Goal: Task Accomplishment & Management: Complete application form

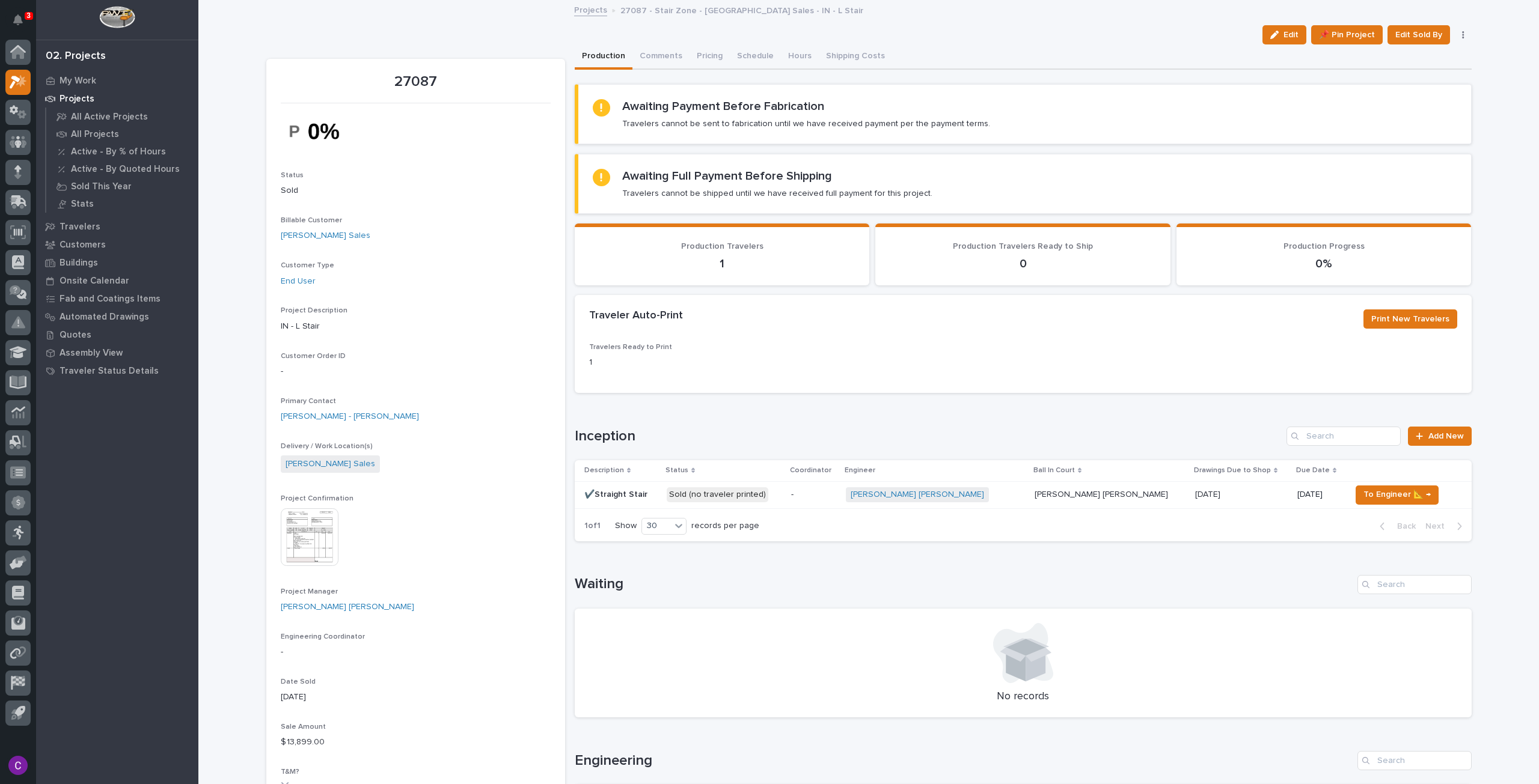
click at [836, 499] on div "-" at bounding box center [813, 495] width 45 height 20
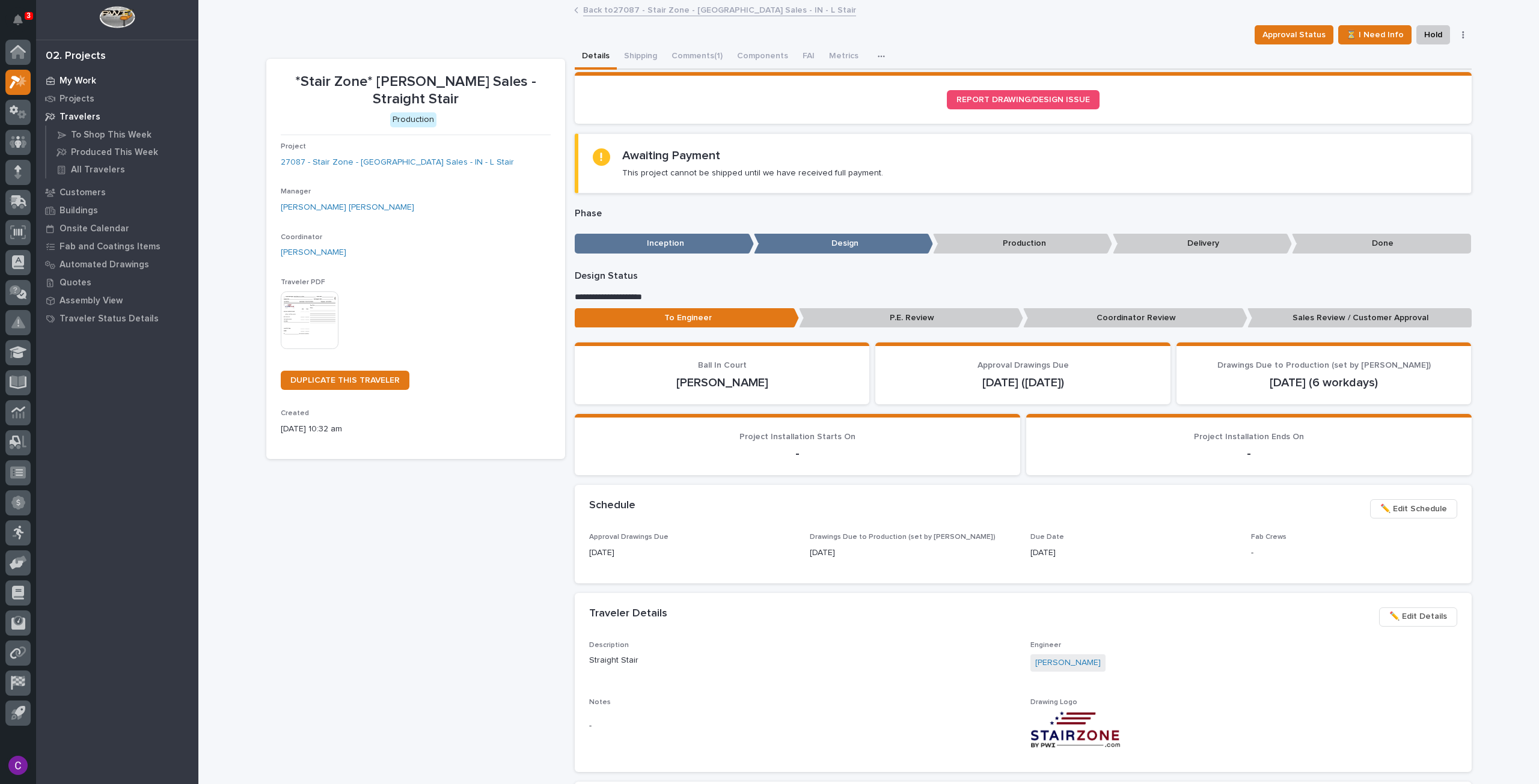
click at [77, 78] on p "My Work" at bounding box center [77, 81] width 37 height 11
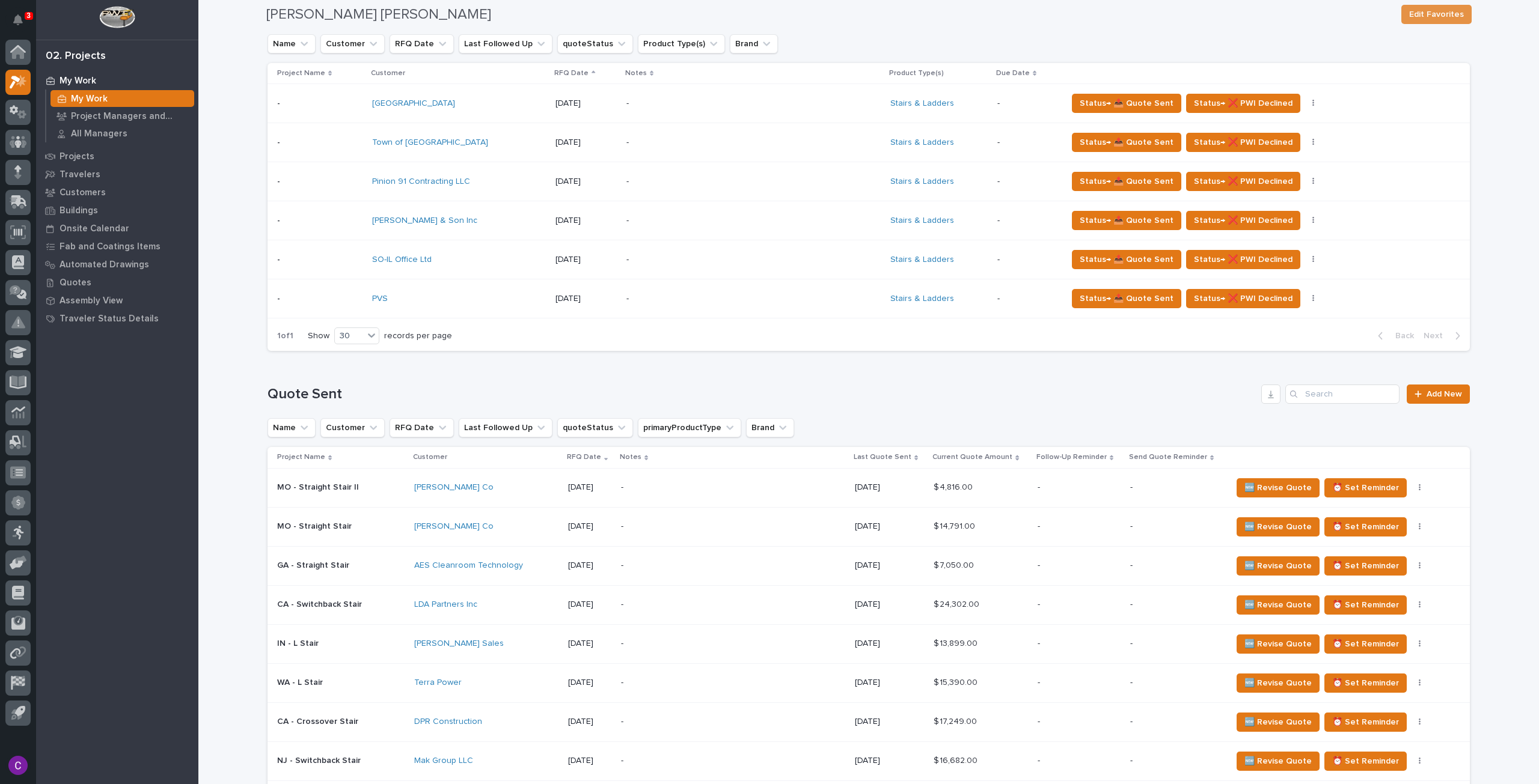
scroll to position [634, 0]
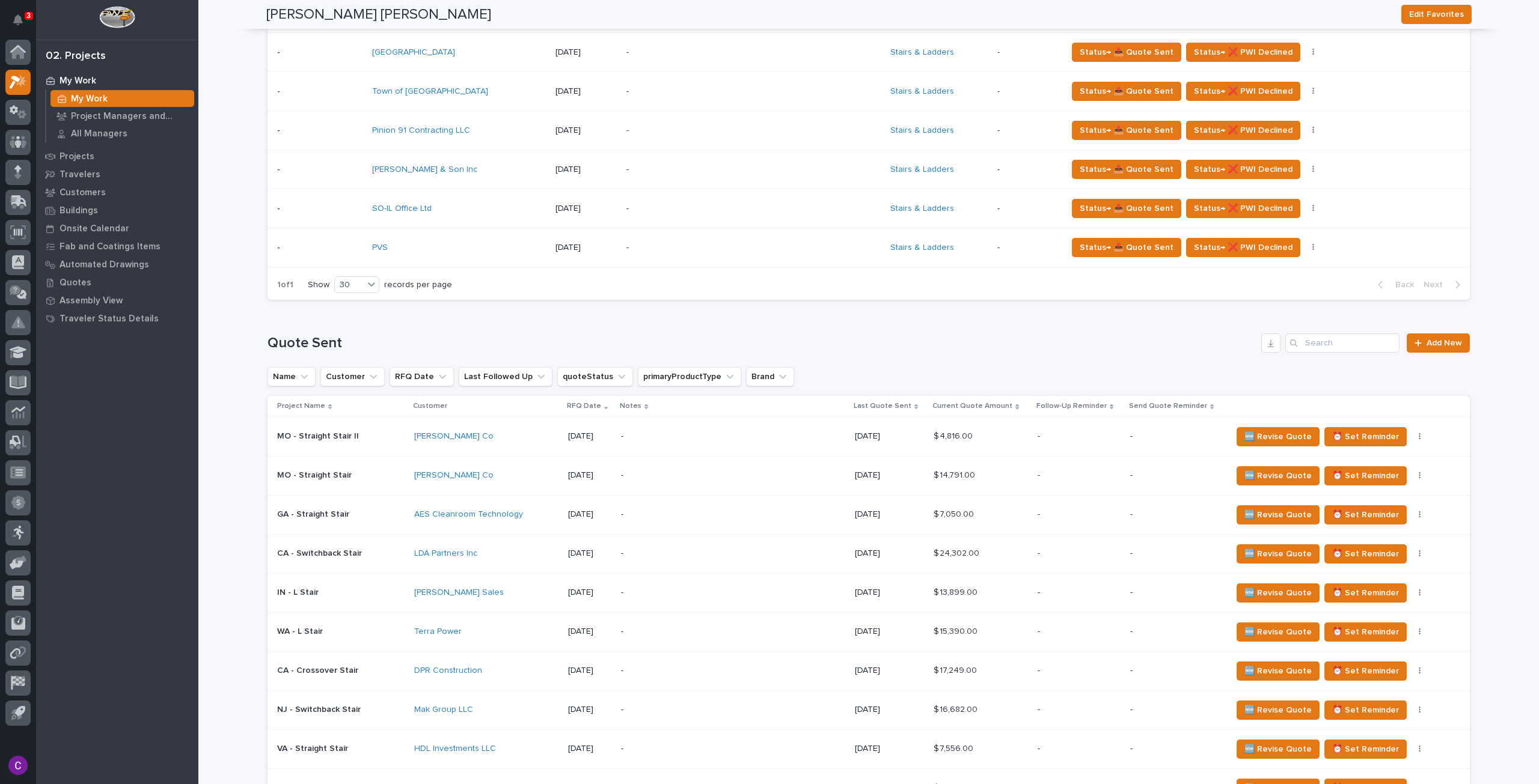
click at [693, 423] on div "-" at bounding box center [726, 436] width 210 height 27
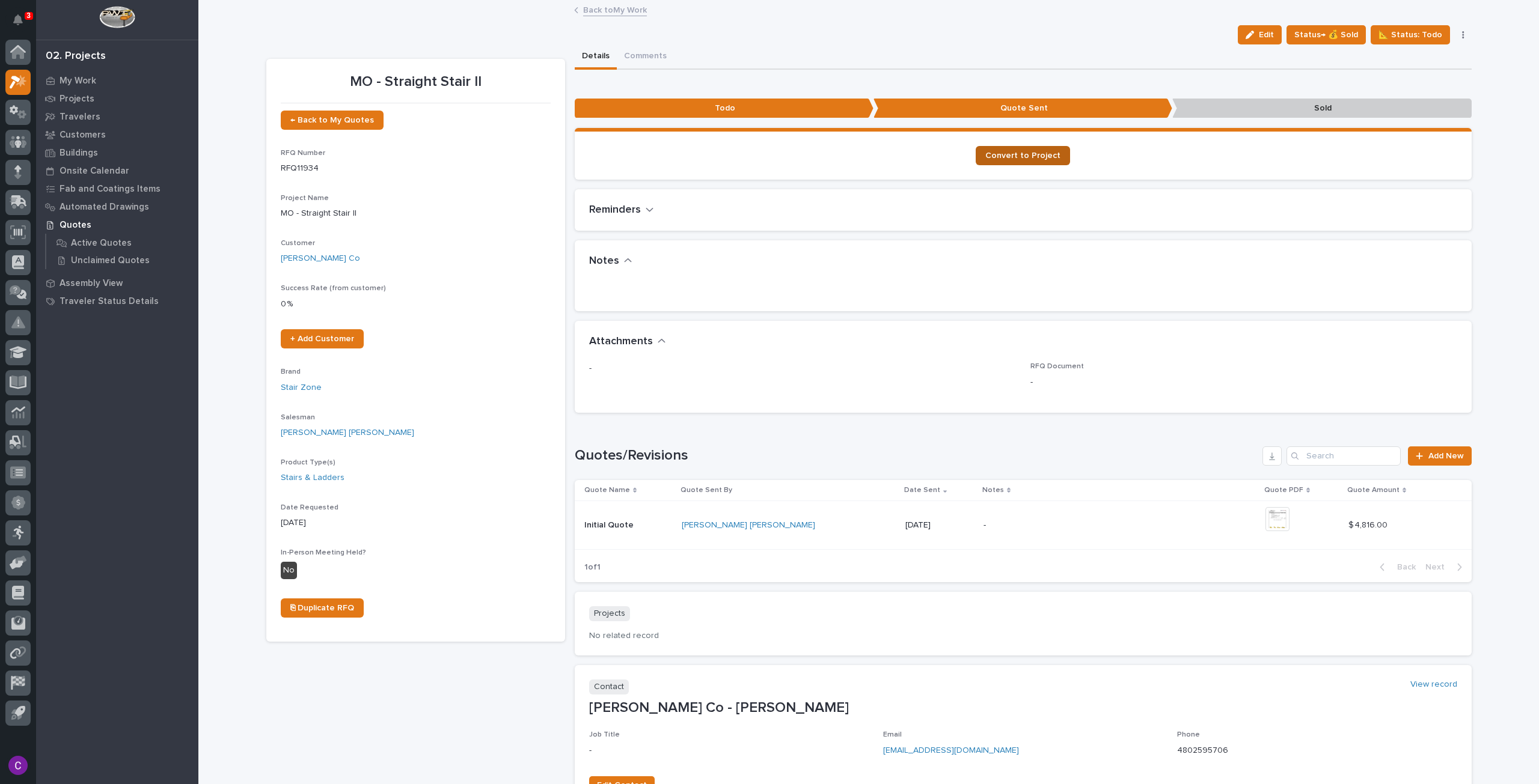
click at [1004, 152] on span "Convert to Project" at bounding box center [1022, 155] width 75 height 8
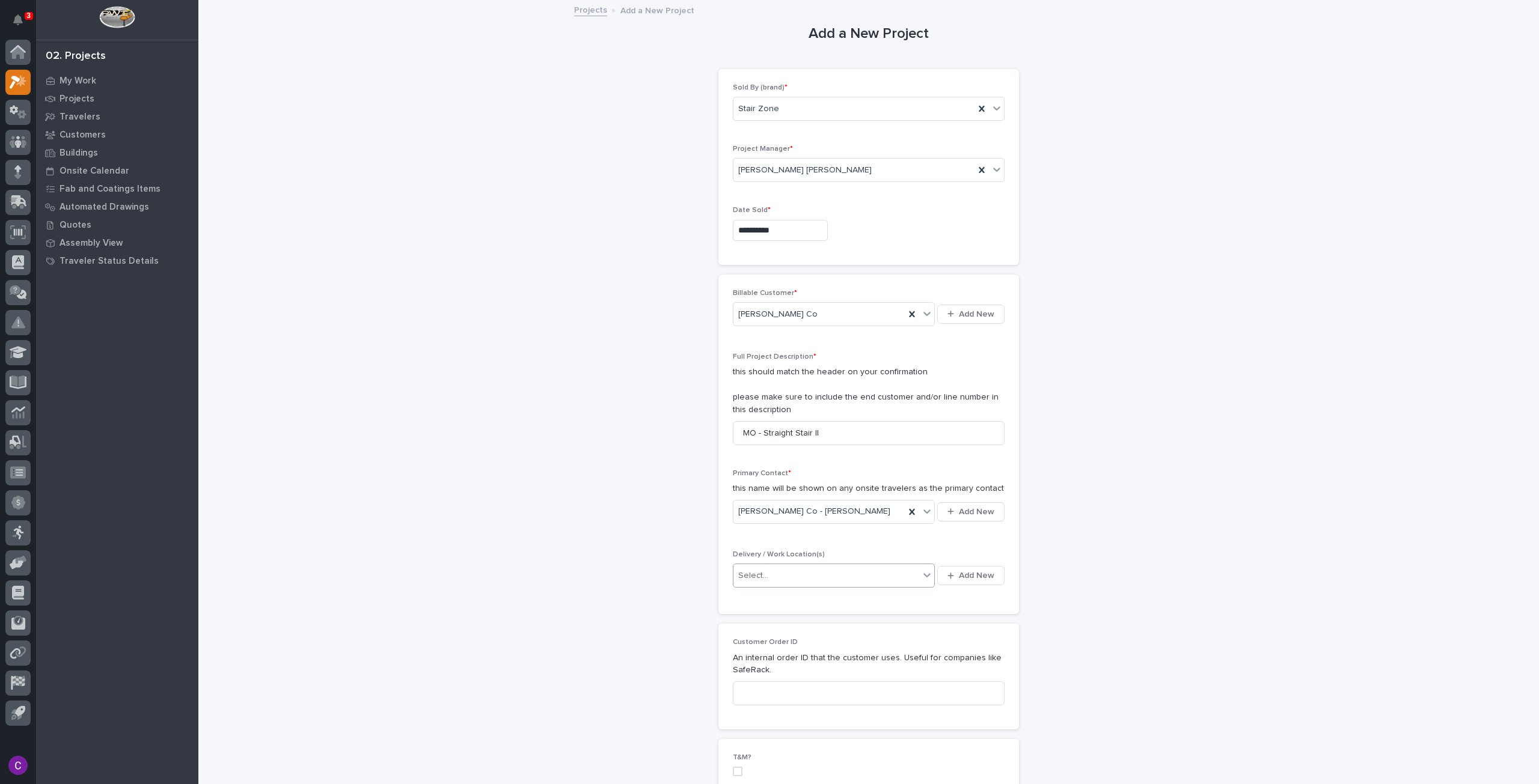
click at [802, 566] on div "Select..." at bounding box center [826, 576] width 186 height 20
type input "*"
click at [979, 573] on span "Add New" at bounding box center [976, 576] width 35 height 11
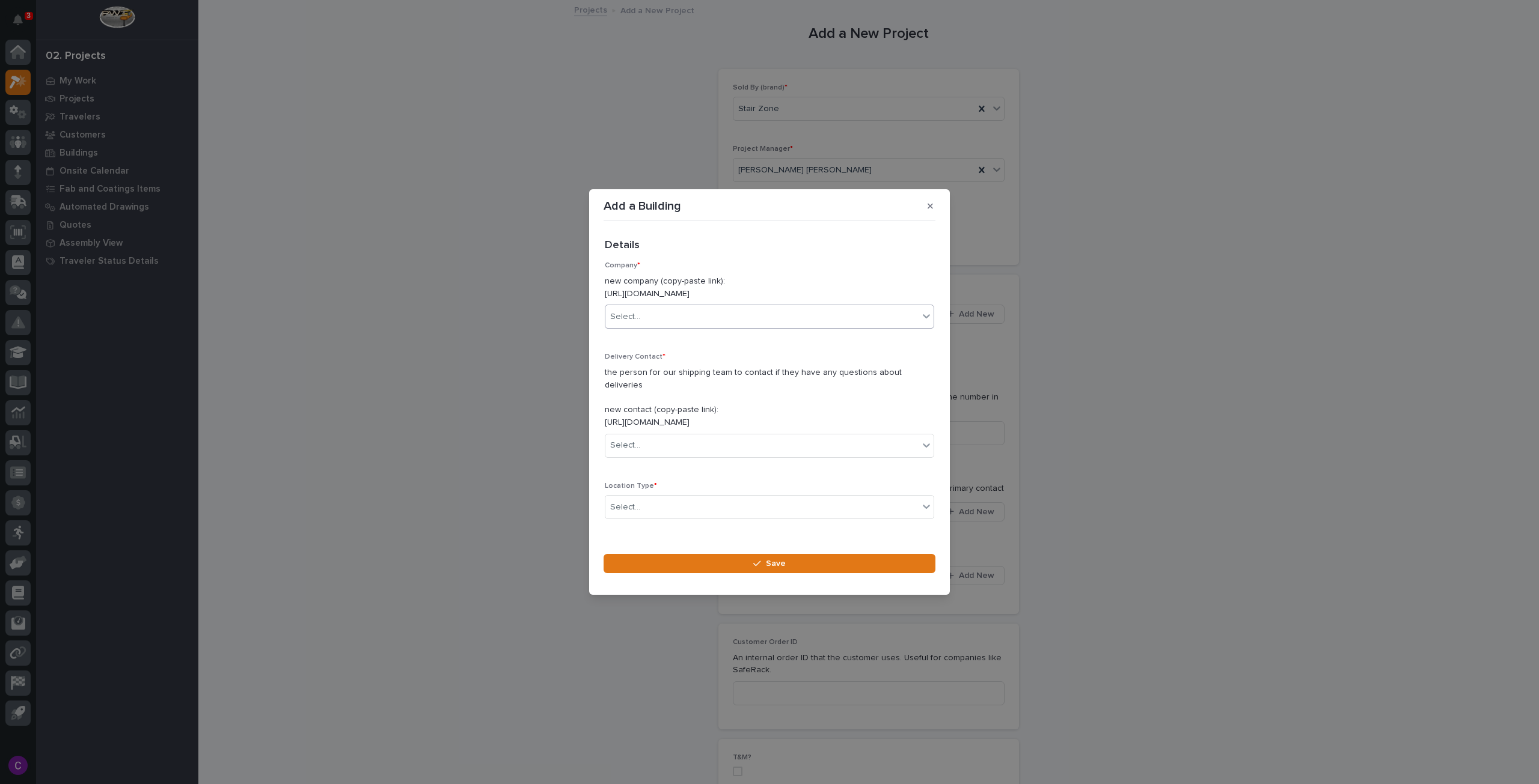
click at [712, 321] on div "Select..." at bounding box center [762, 317] width 314 height 20
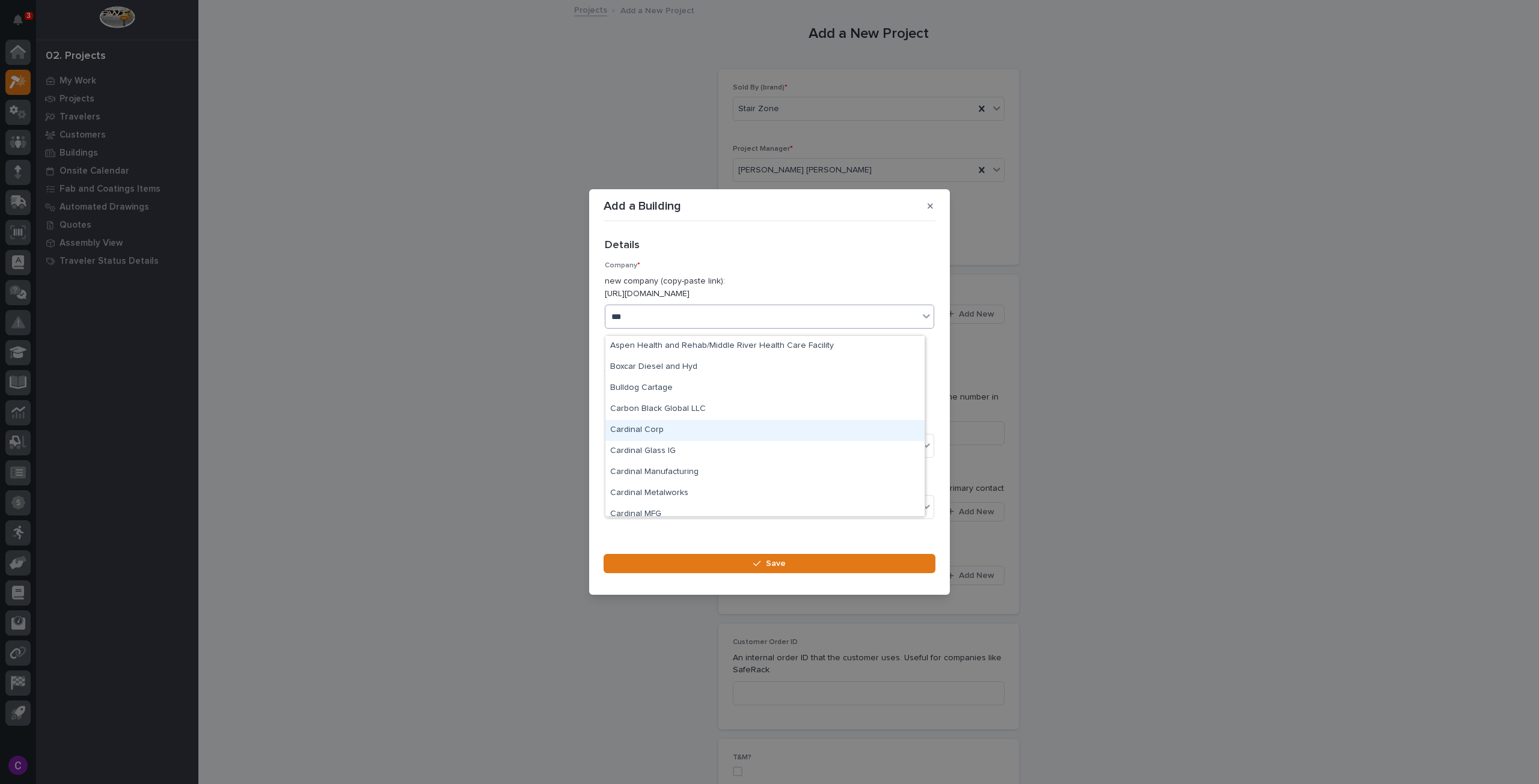
type input "****"
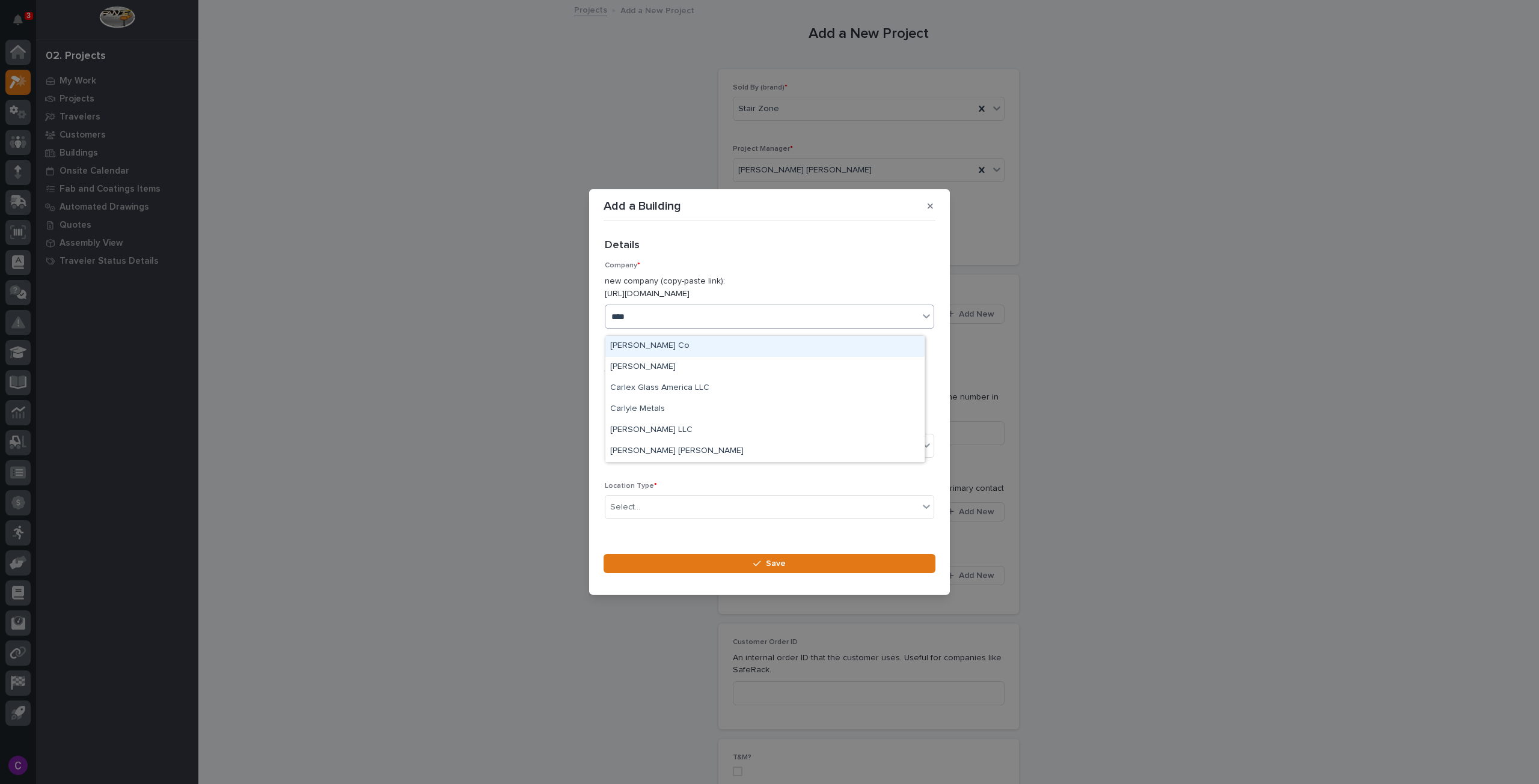
click at [681, 352] on div "[PERSON_NAME] Co" at bounding box center [765, 346] width 319 height 21
click at [685, 436] on div "Select..." at bounding box center [762, 445] width 314 height 20
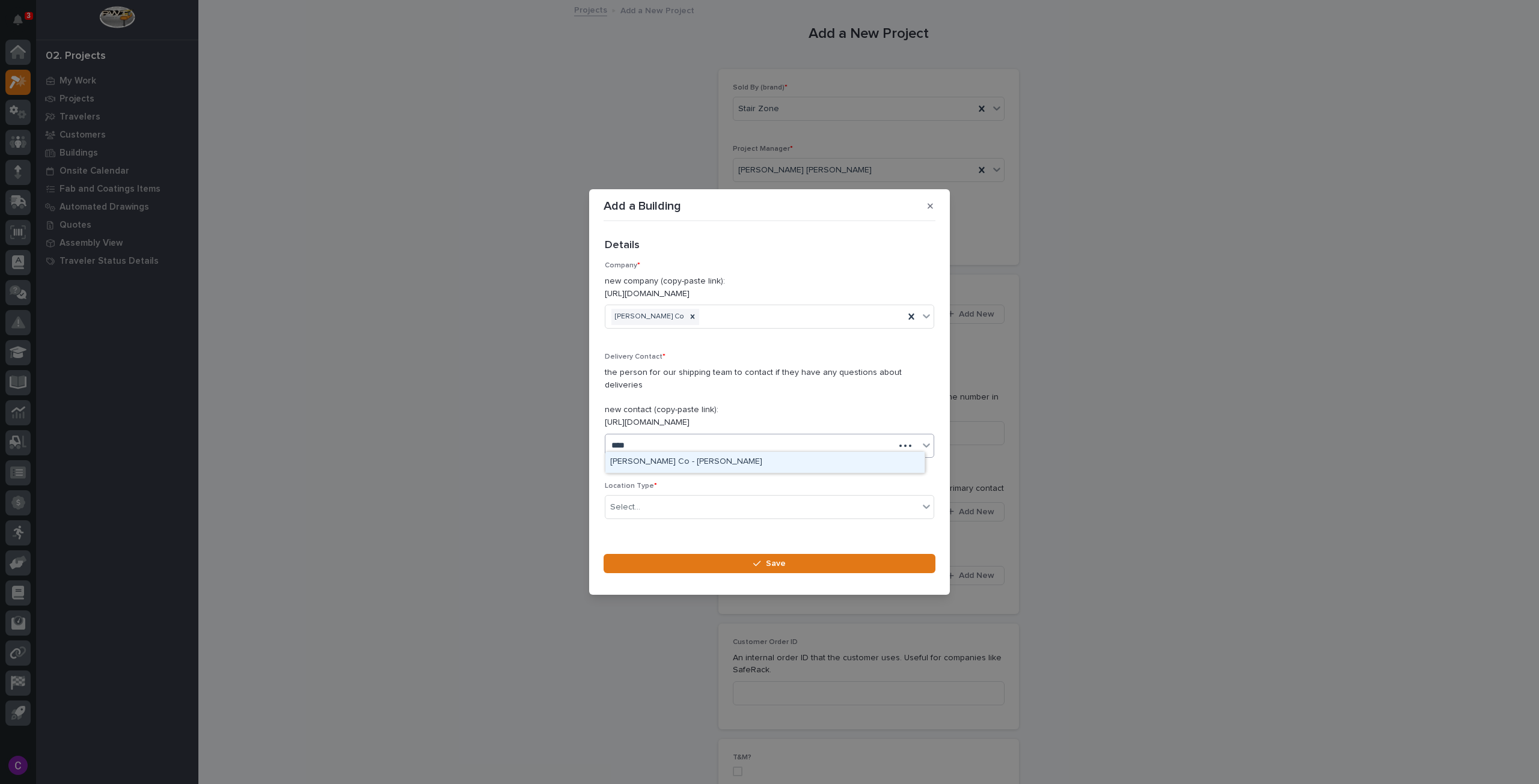
type input "*****"
click at [714, 463] on div "[PERSON_NAME] Co - [PERSON_NAME]" at bounding box center [765, 462] width 319 height 21
click at [715, 498] on div "Select..." at bounding box center [762, 507] width 314 height 20
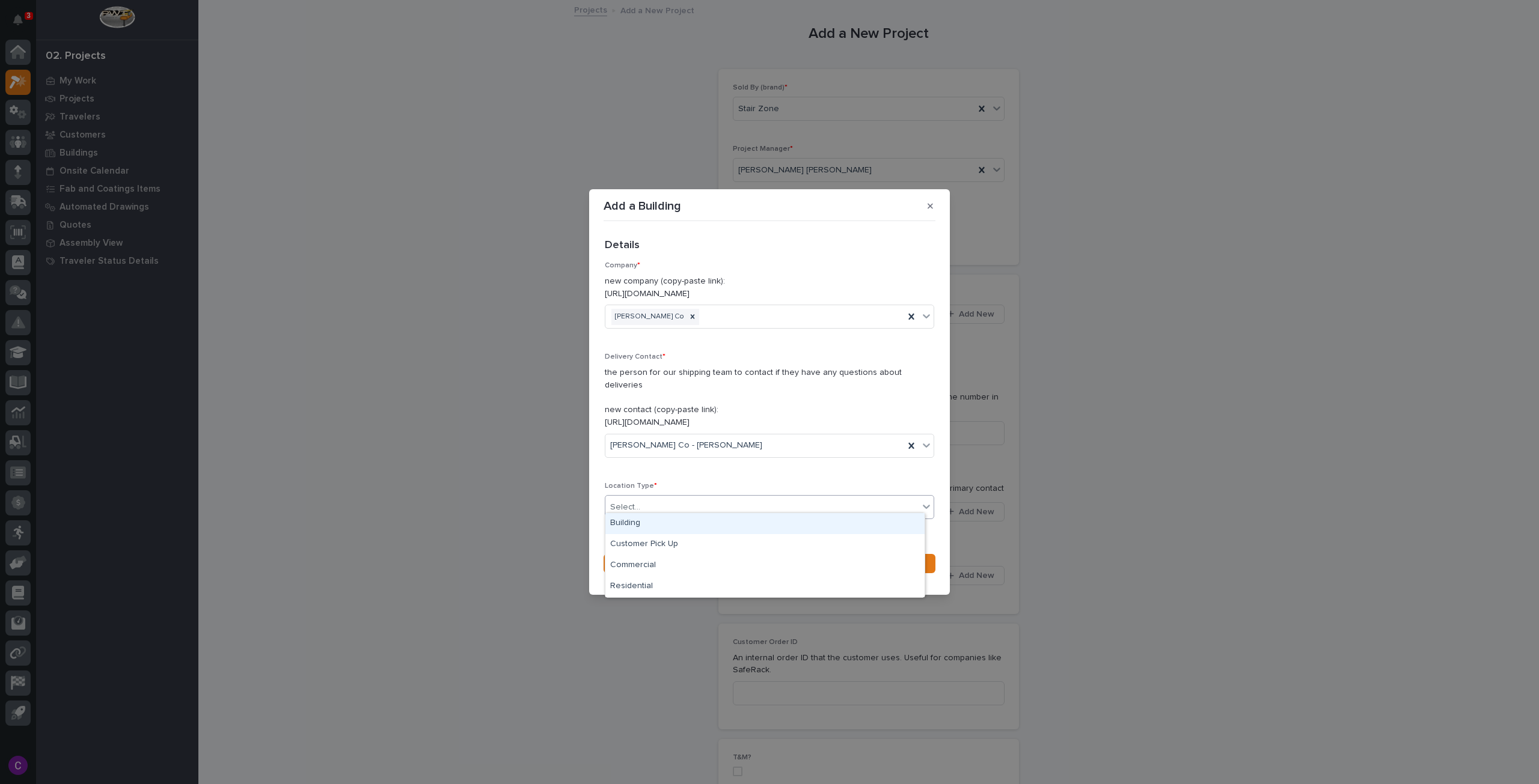
click at [706, 527] on div "Building" at bounding box center [765, 523] width 319 height 21
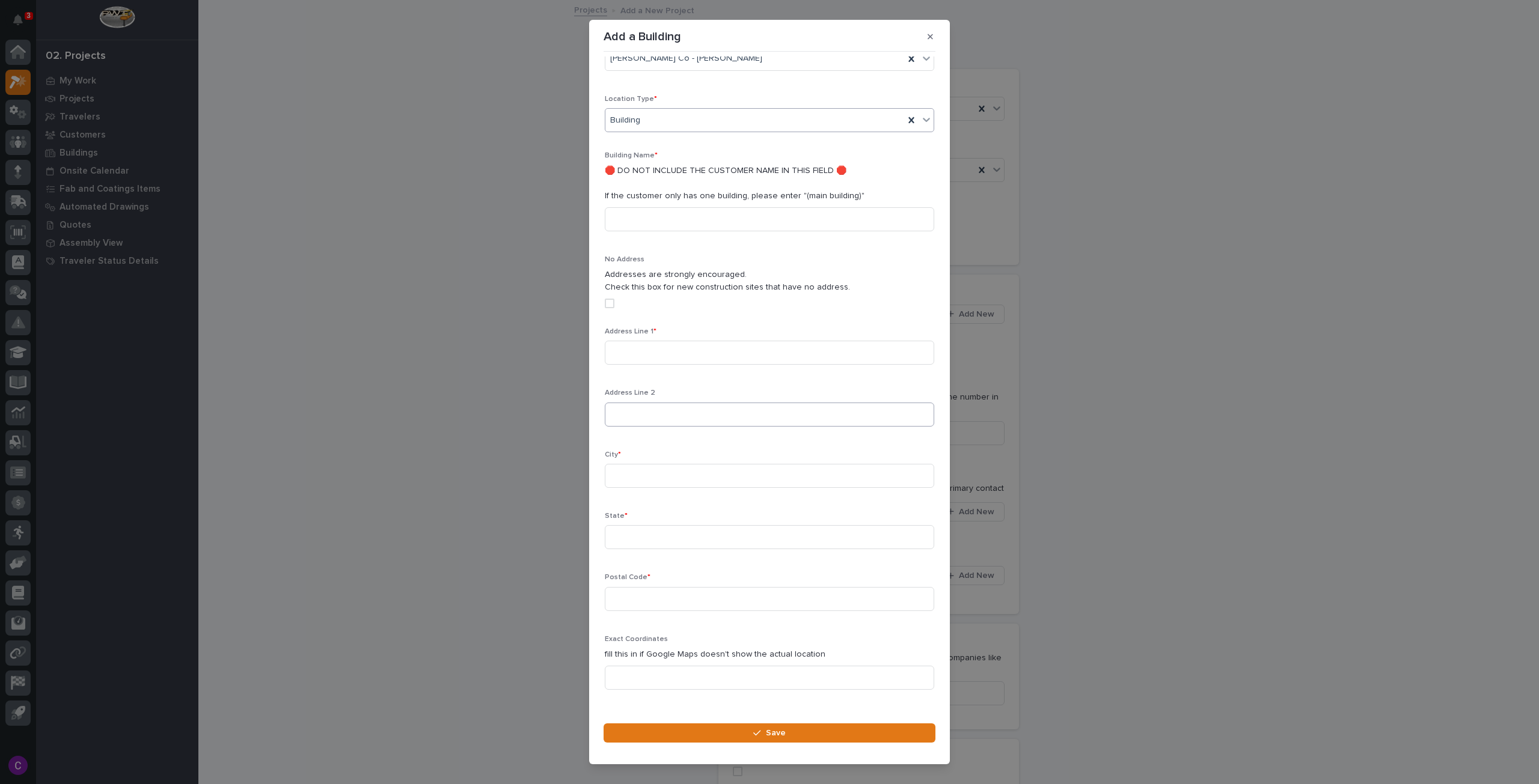
scroll to position [237, 0]
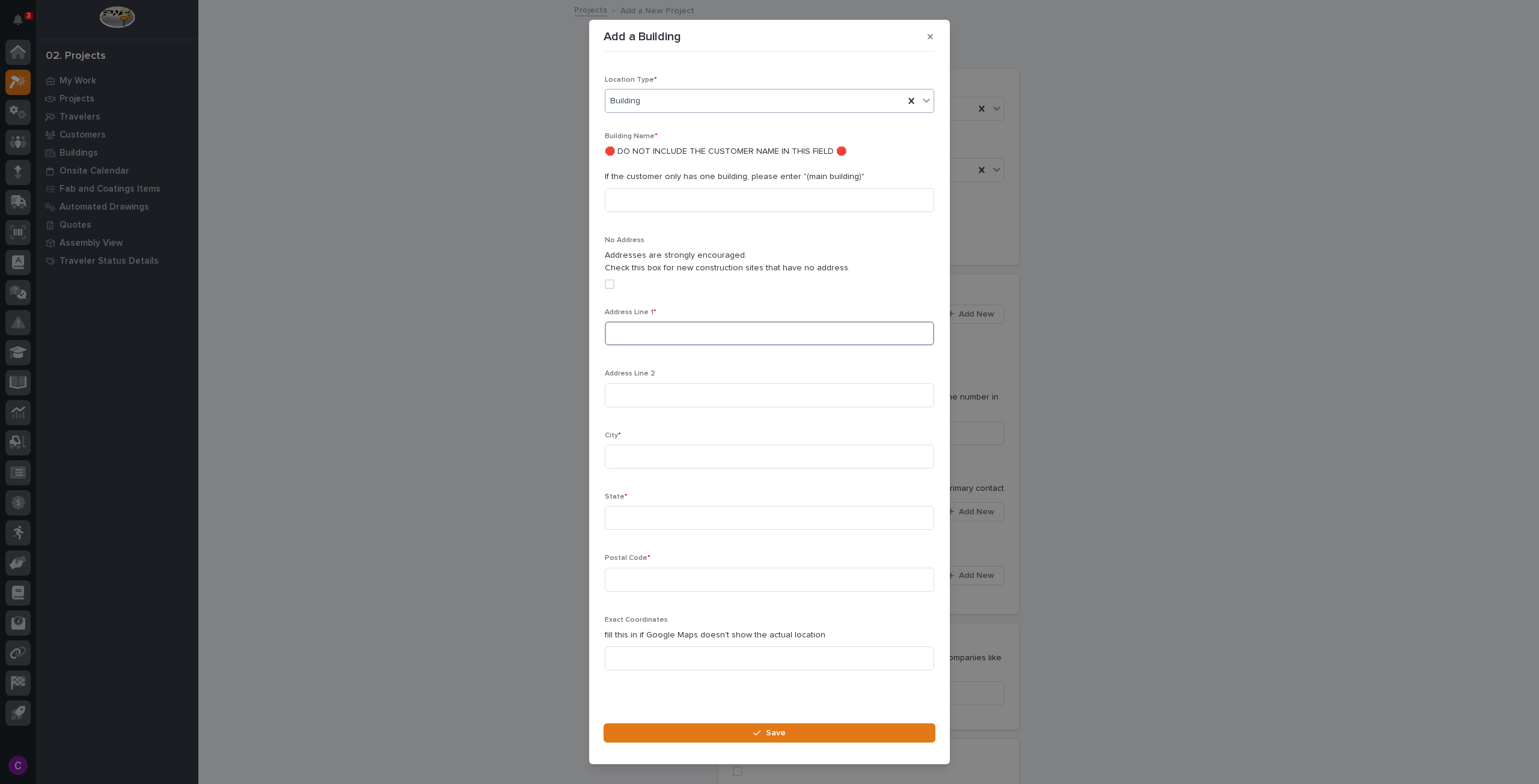
click at [666, 327] on input at bounding box center [769, 333] width 330 height 24
click at [698, 328] on input "1815" at bounding box center [769, 333] width 330 height 24
paste input "[GEOGRAPHIC_DATA],"
click at [630, 322] on input "1815Des Moines Ave," at bounding box center [769, 333] width 330 height 24
type input "[STREET_ADDRESS]"
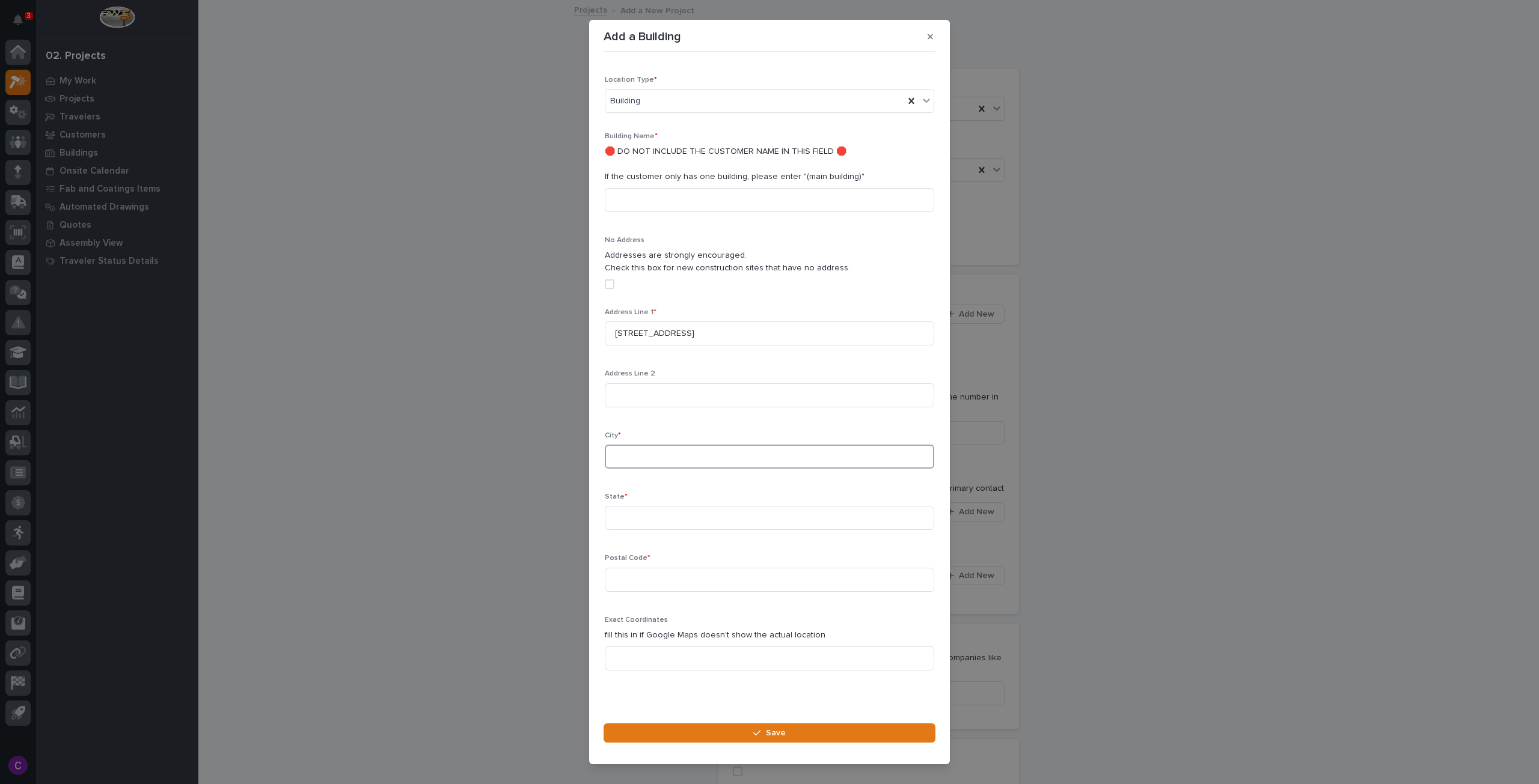
click at [693, 445] on input at bounding box center [769, 456] width 330 height 24
paste input "[GEOGRAPHIC_DATA],"
type input "D"
paste input "[GEOGRAPHIC_DATA]"
type input "[GEOGRAPHIC_DATA]"
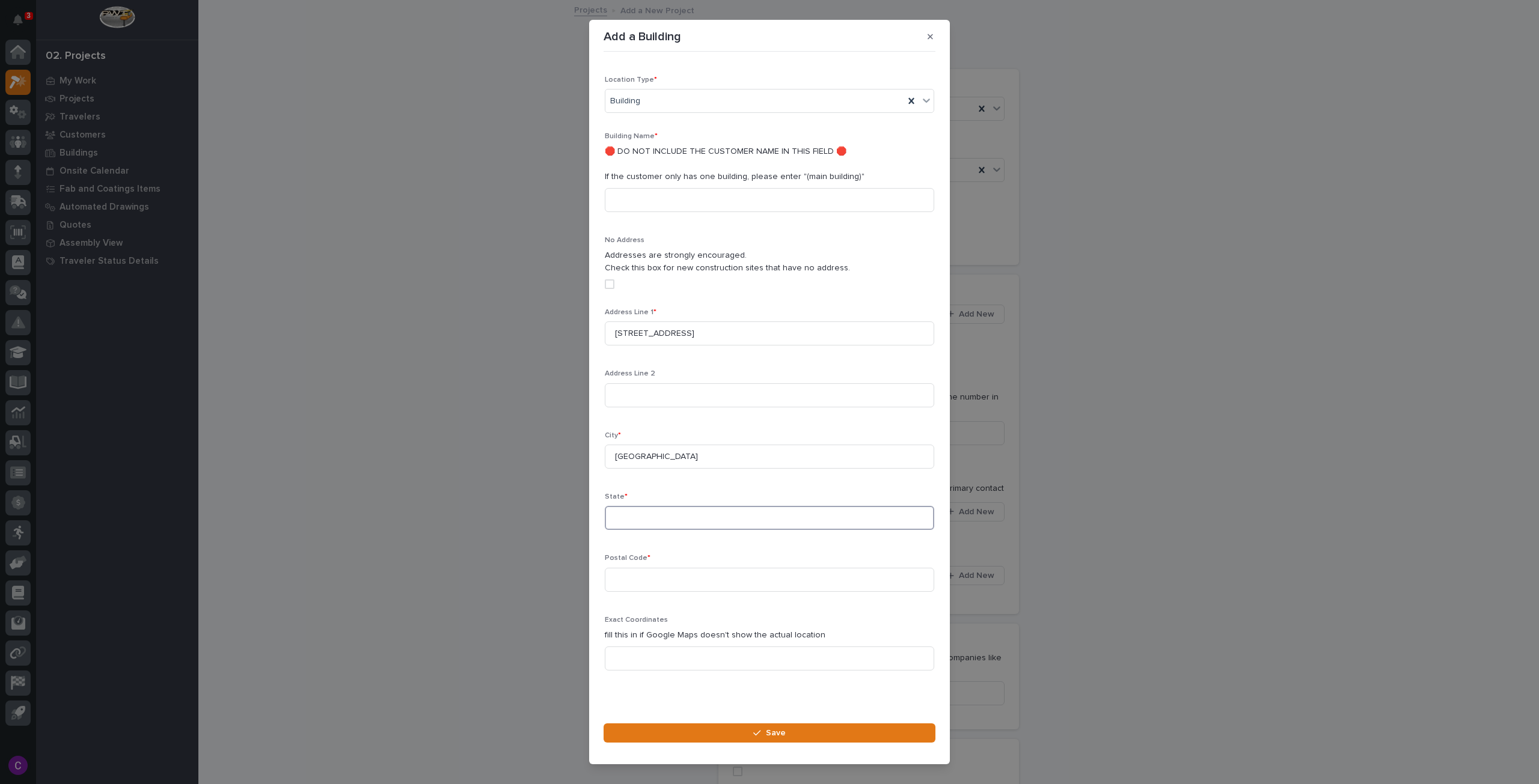
click at [666, 507] on input at bounding box center [769, 517] width 330 height 24
type input "IA"
type input "52601"
click at [794, 726] on button "Save" at bounding box center [769, 732] width 332 height 19
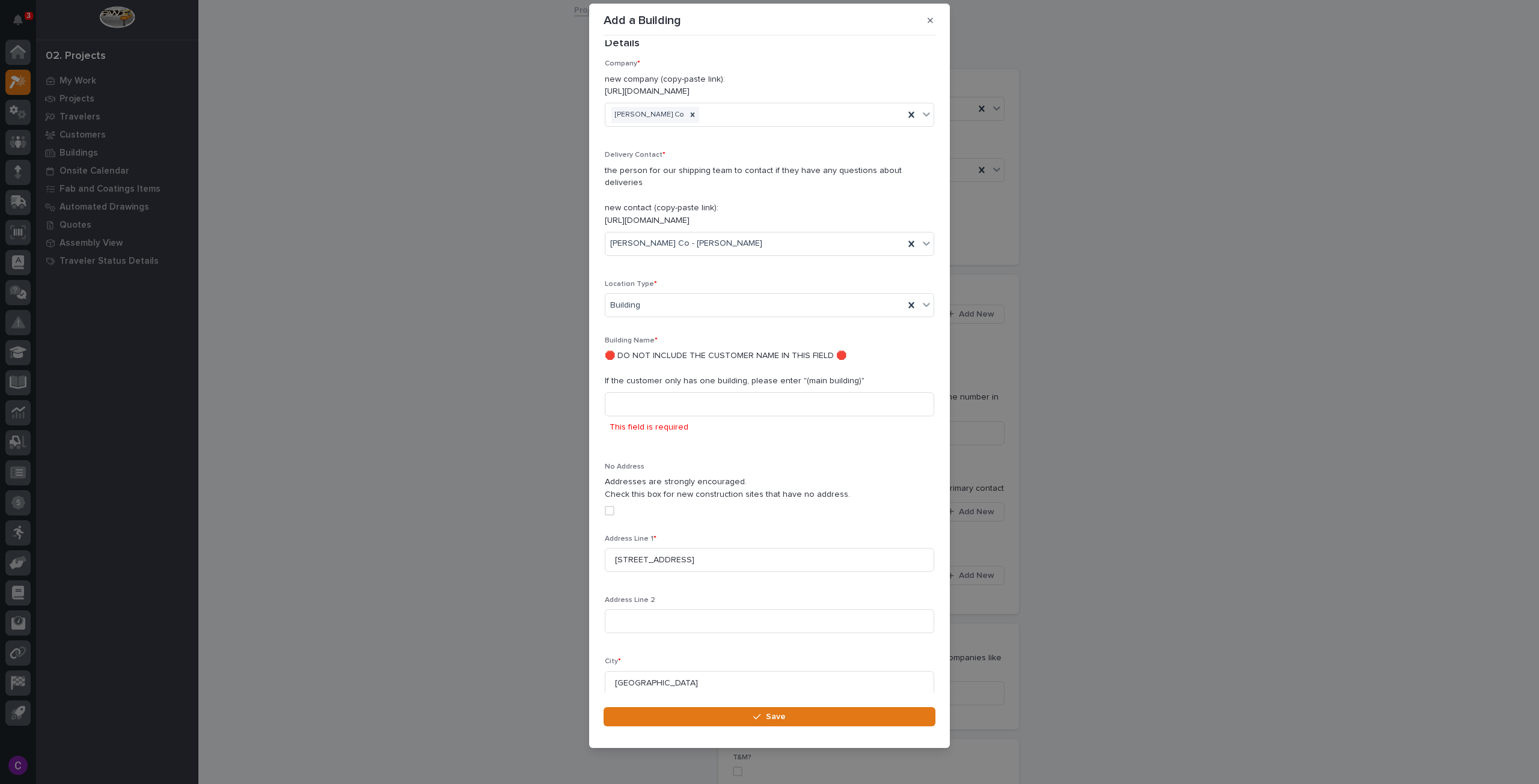
scroll to position [0, 0]
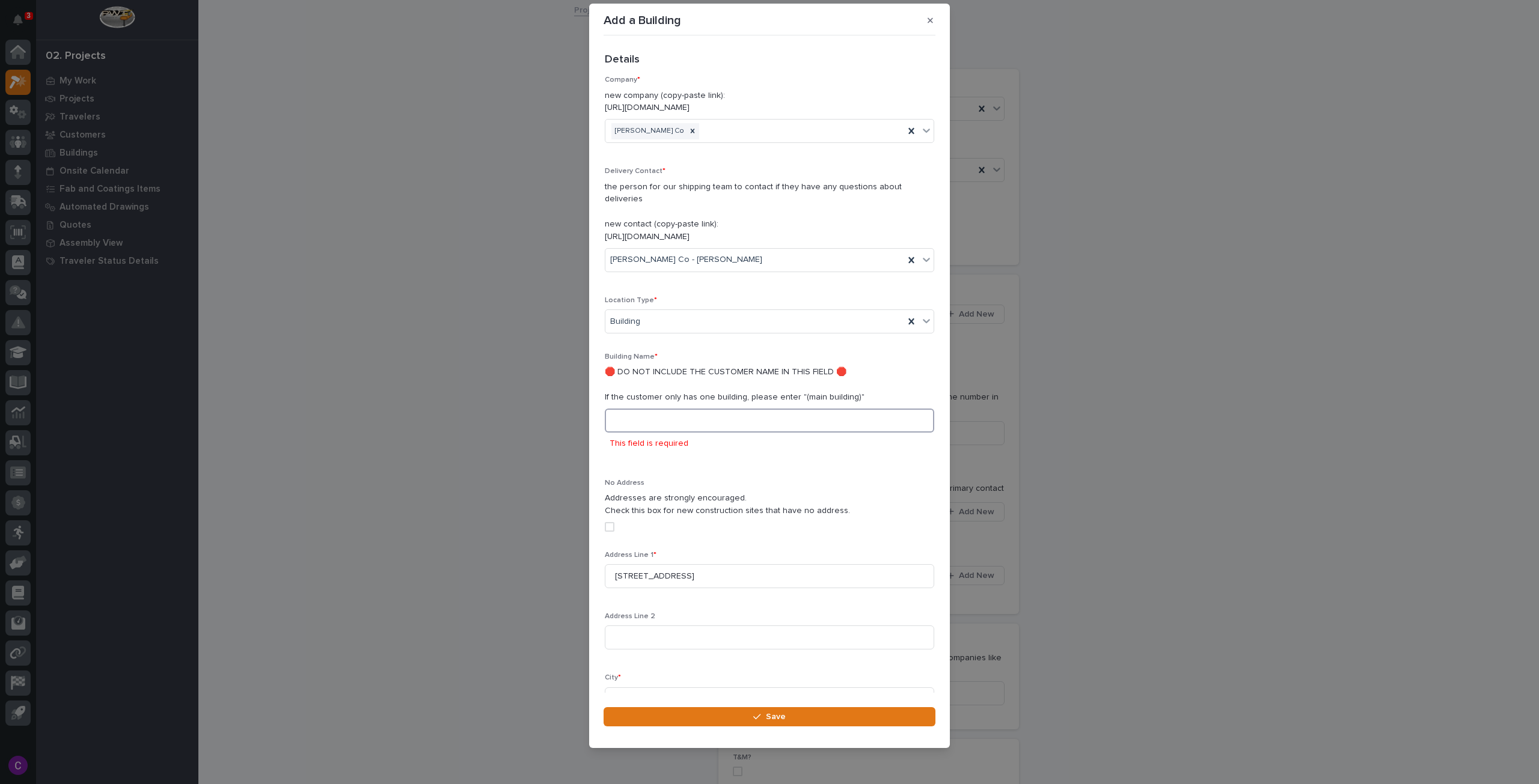
click at [671, 409] on input at bounding box center [769, 420] width 330 height 24
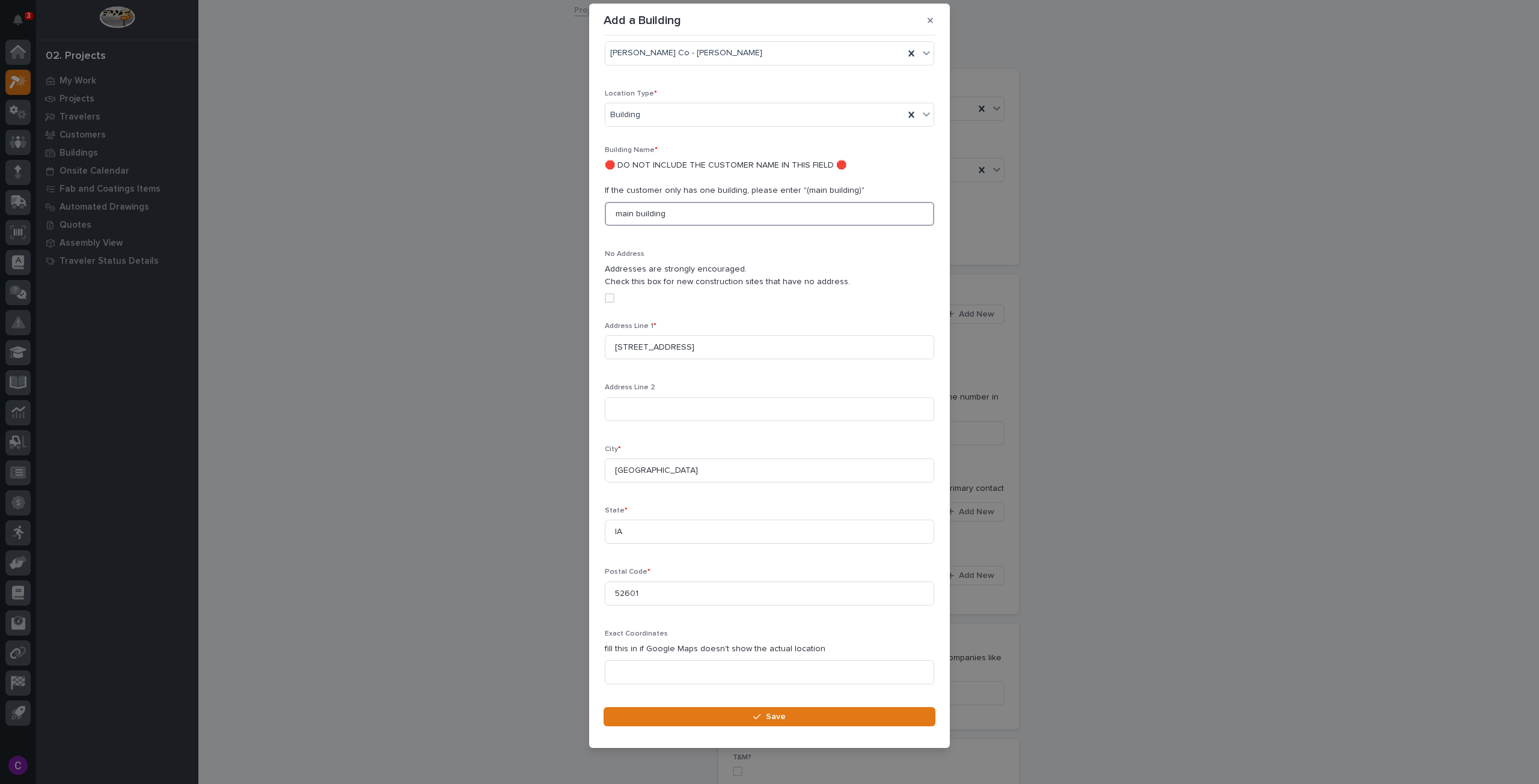
scroll to position [237, 0]
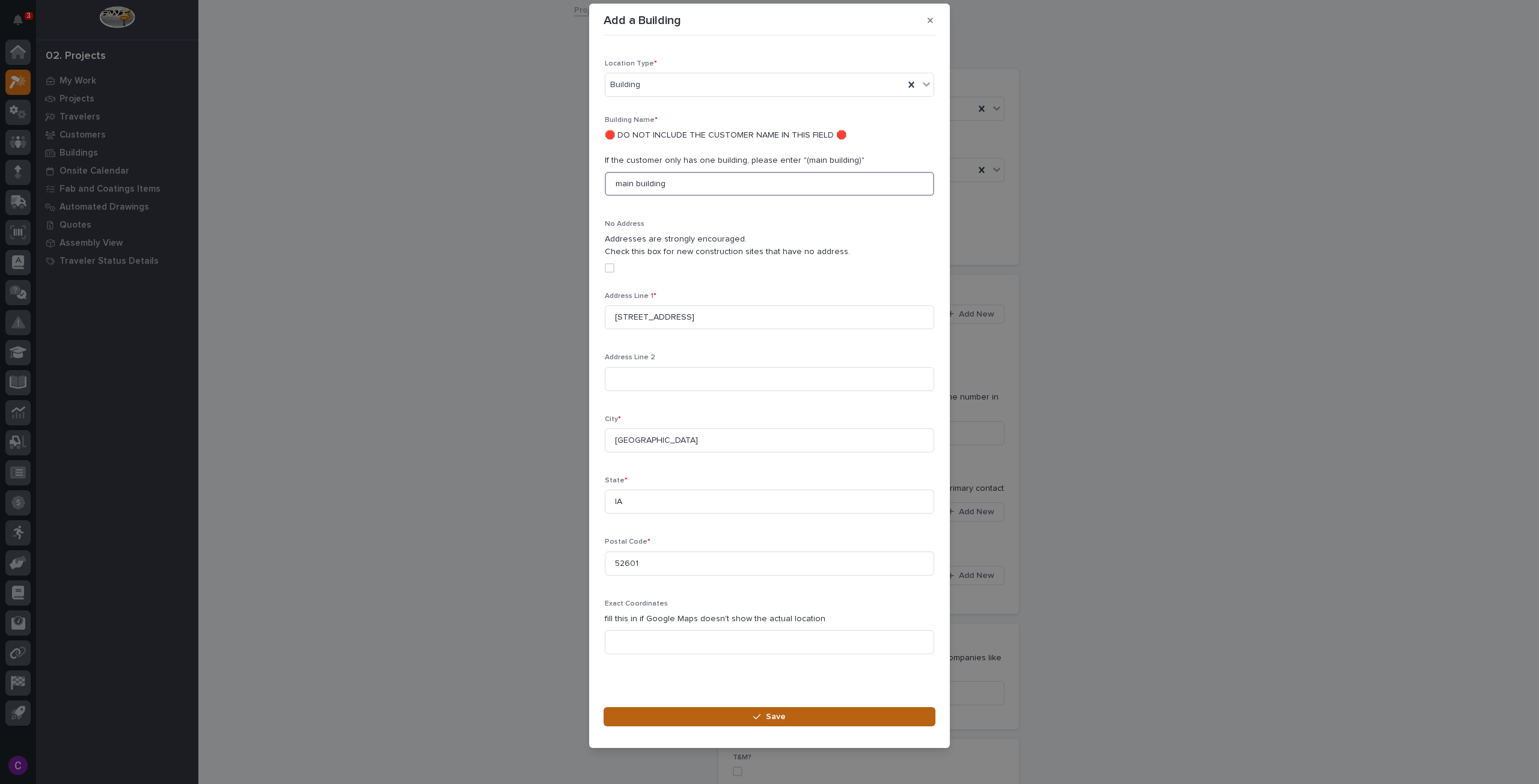
type input "main building"
click at [718, 709] on button "Save" at bounding box center [769, 716] width 332 height 19
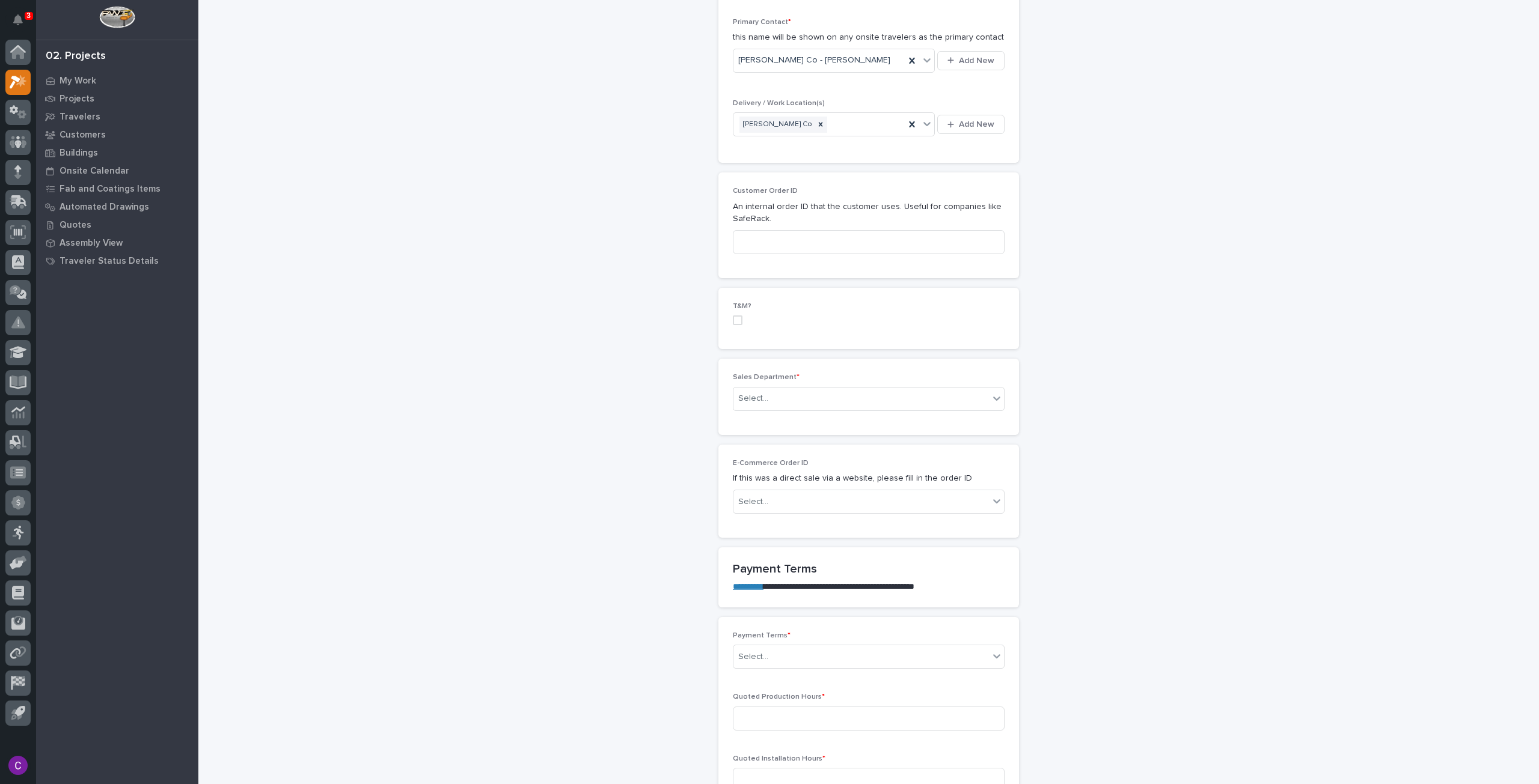
scroll to position [480, 0]
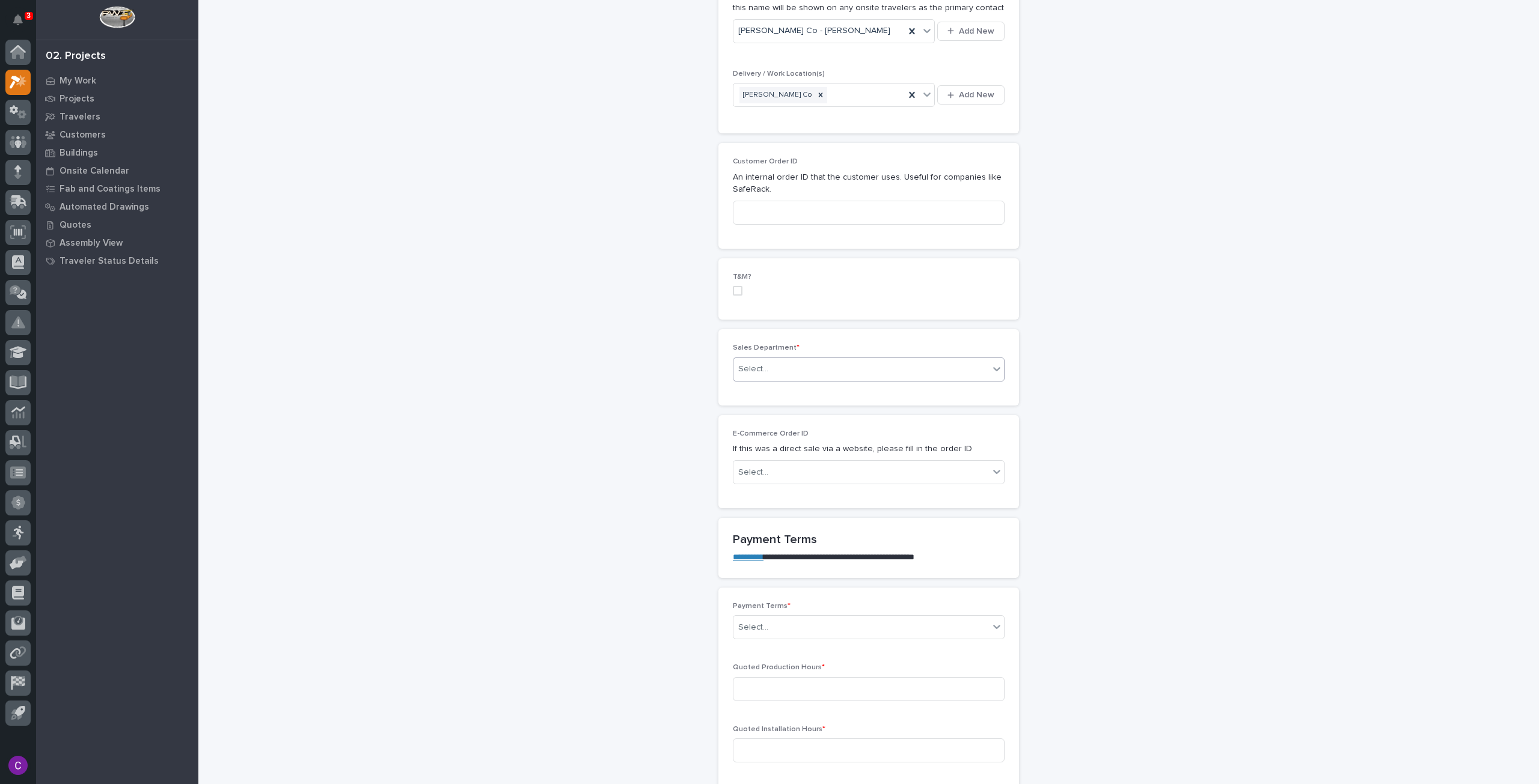
click at [916, 359] on div "Select..." at bounding box center [861, 369] width 255 height 20
click at [855, 386] on div "National Sales" at bounding box center [863, 389] width 270 height 21
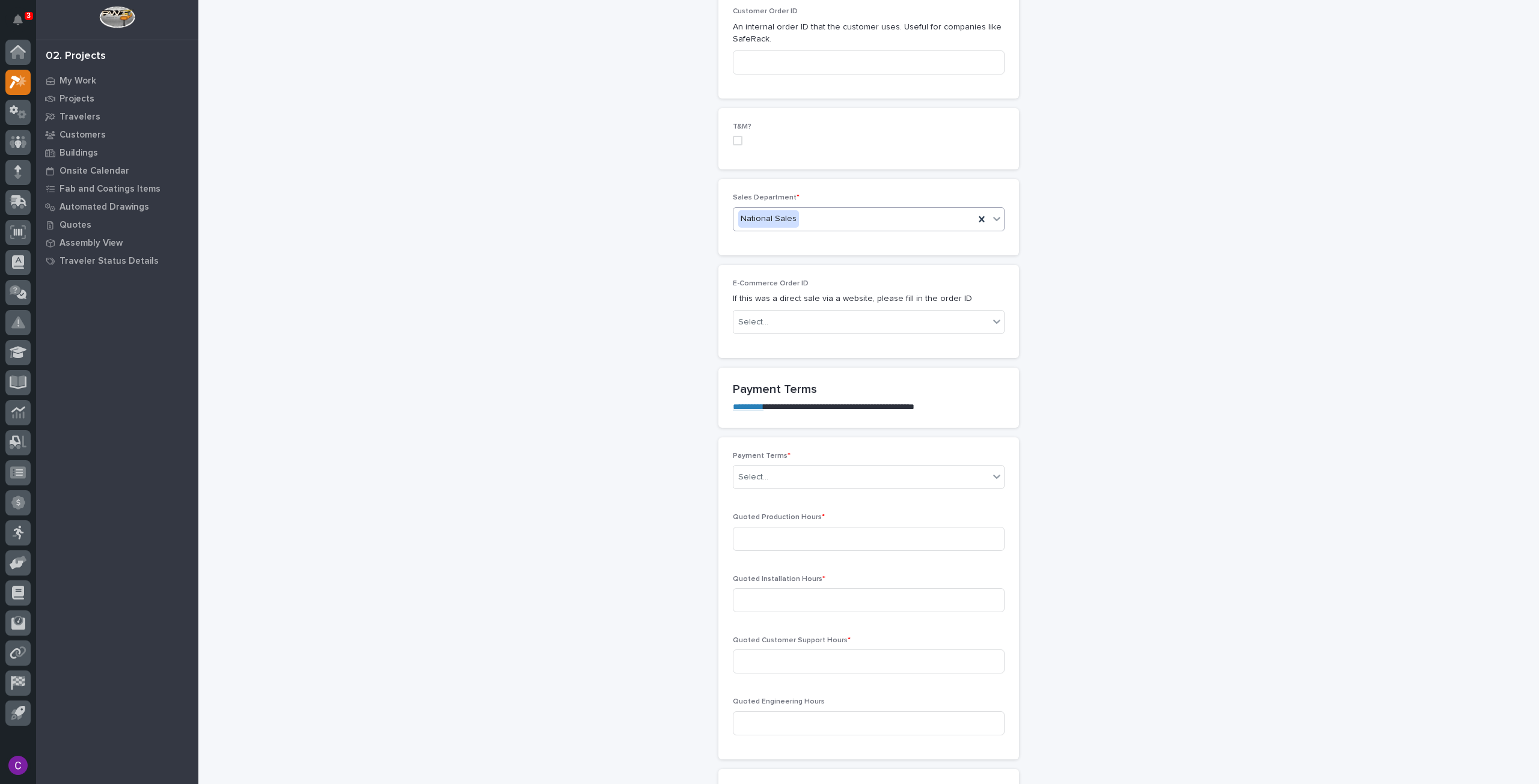
scroll to position [661, 0]
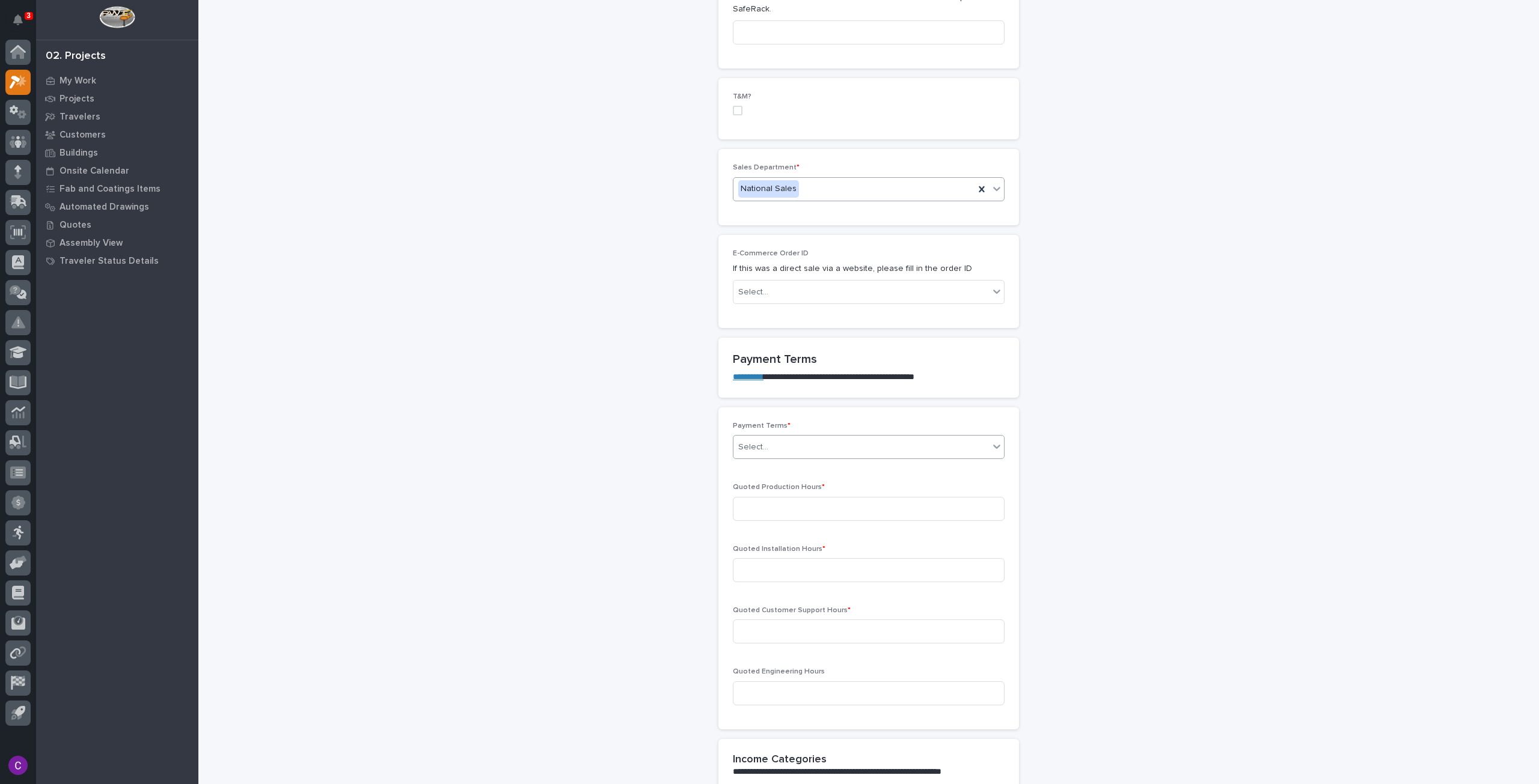
click at [820, 454] on div "Select..." at bounding box center [869, 446] width 271 height 24
click at [810, 492] on div "100%" at bounding box center [863, 487] width 270 height 21
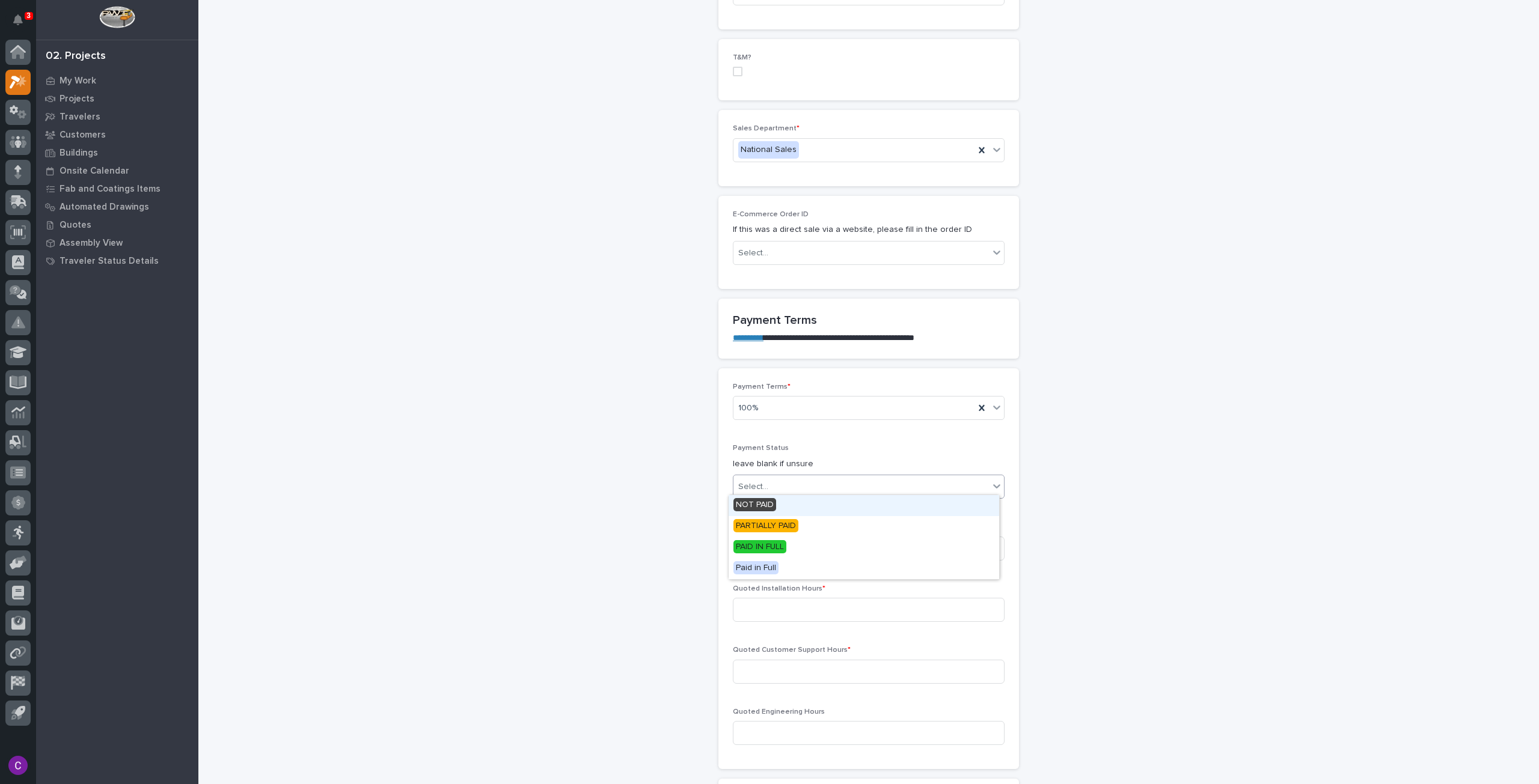
click at [844, 484] on div "Select..." at bounding box center [861, 487] width 255 height 20
click at [828, 506] on div "NOT PAID" at bounding box center [863, 505] width 270 height 21
click at [824, 546] on input at bounding box center [869, 548] width 271 height 24
click at [1305, 154] on div "**********" at bounding box center [868, 599] width 1205 height 2595
click at [867, 547] on input at bounding box center [869, 548] width 271 height 24
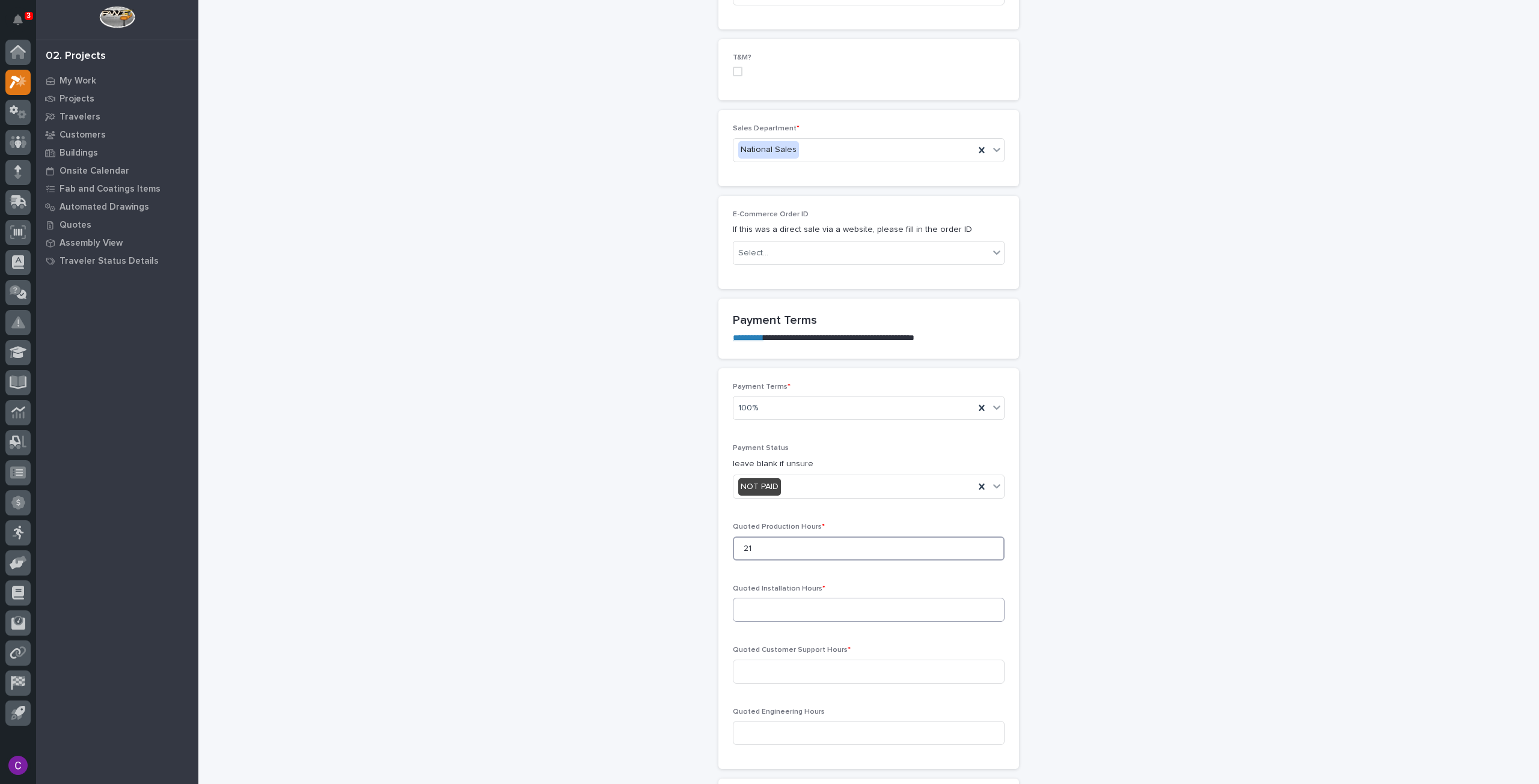
type input "21"
click at [922, 598] on input at bounding box center [869, 610] width 271 height 24
type input "0"
drag, startPoint x: 904, startPoint y: 670, endPoint x: 901, endPoint y: 685, distance: 15.3
click at [904, 670] on input at bounding box center [869, 672] width 271 height 24
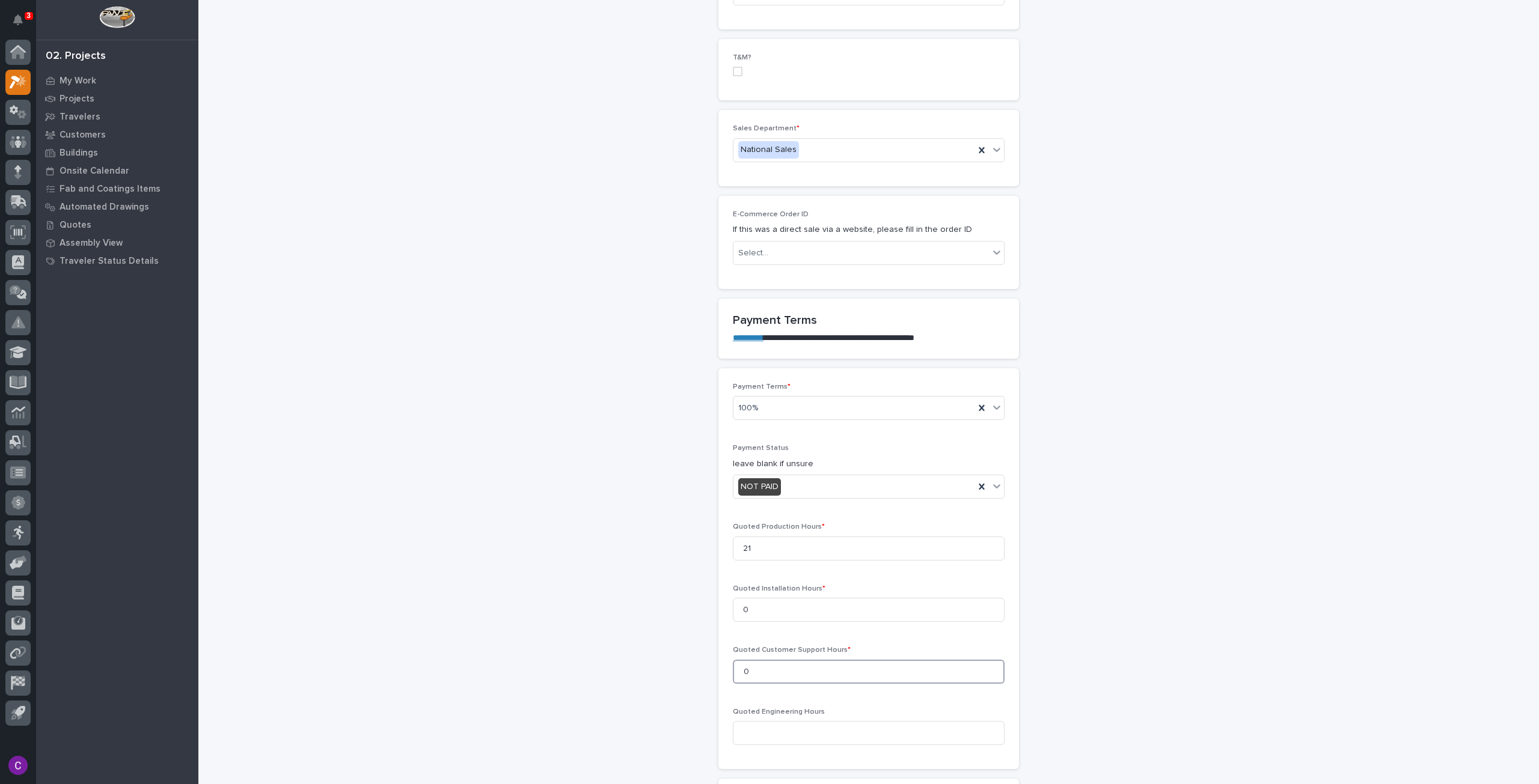
type input "0"
click at [900, 744] on div "Quoted Engineering Hours" at bounding box center [869, 731] width 271 height 47
click at [890, 727] on input at bounding box center [869, 733] width 271 height 24
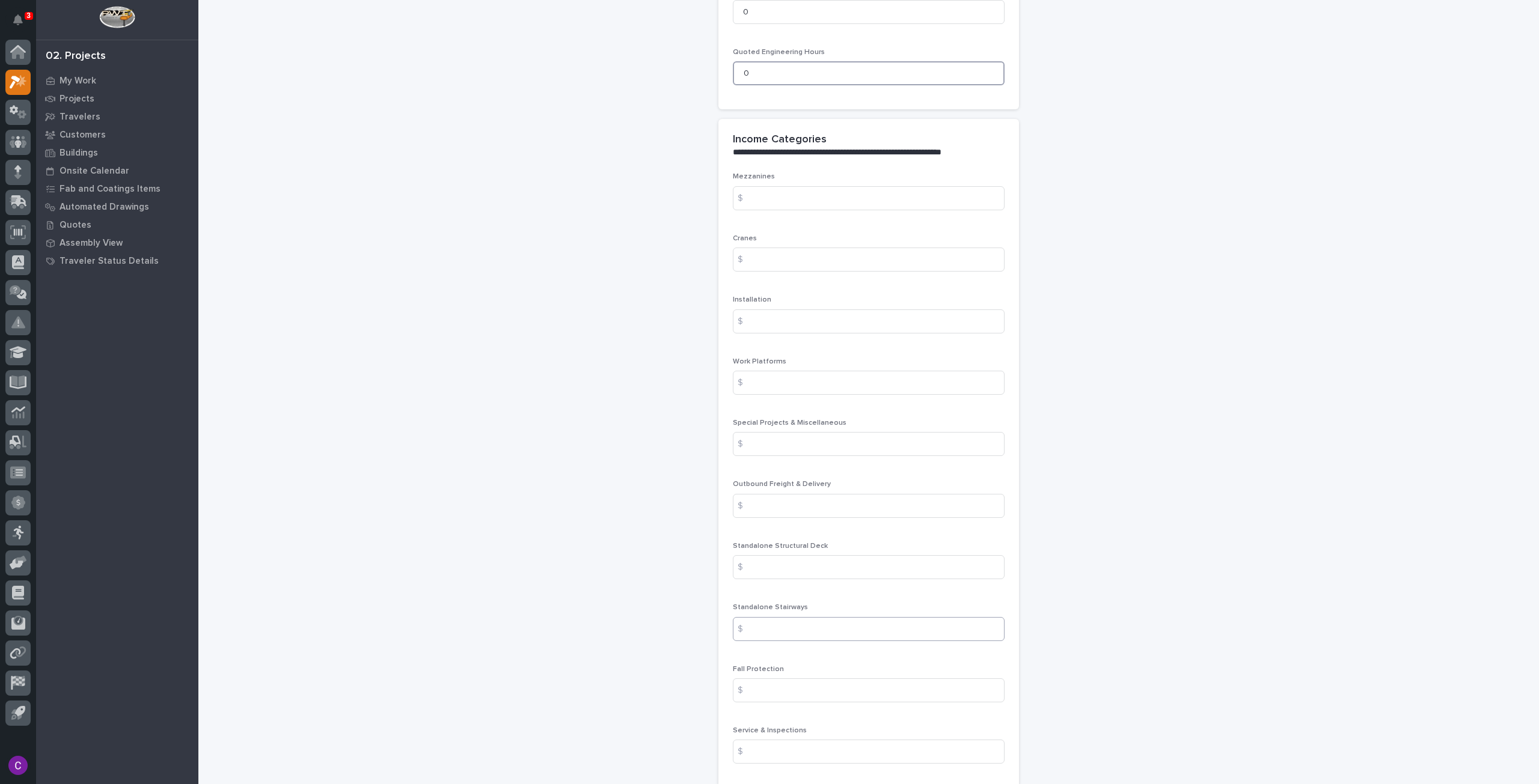
scroll to position [1361, 0]
type input "0"
click at [854, 624] on input at bounding box center [869, 628] width 271 height 24
click at [822, 623] on input at bounding box center [869, 628] width 271 height 24
type input "4816"
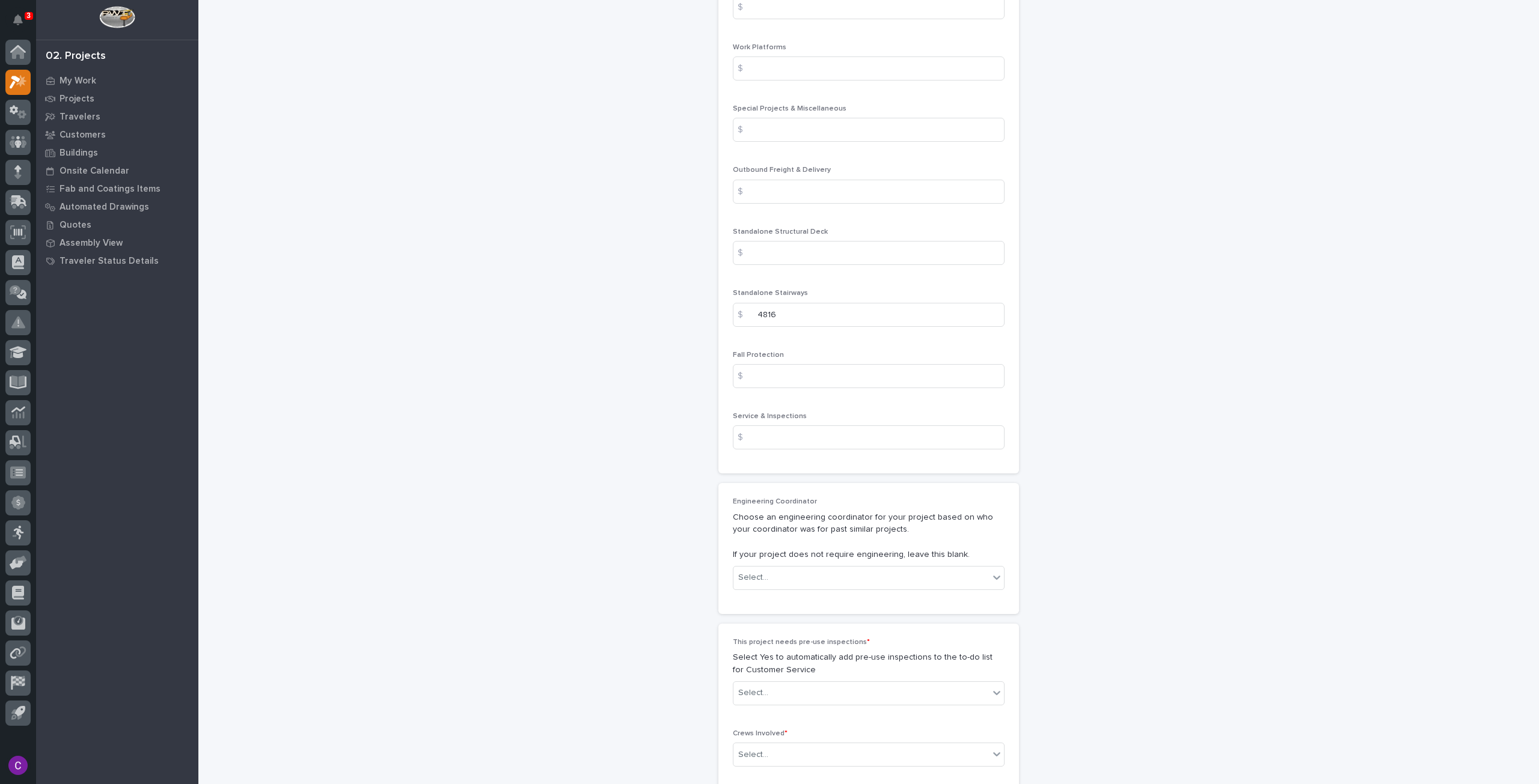
scroll to position [1722, 0]
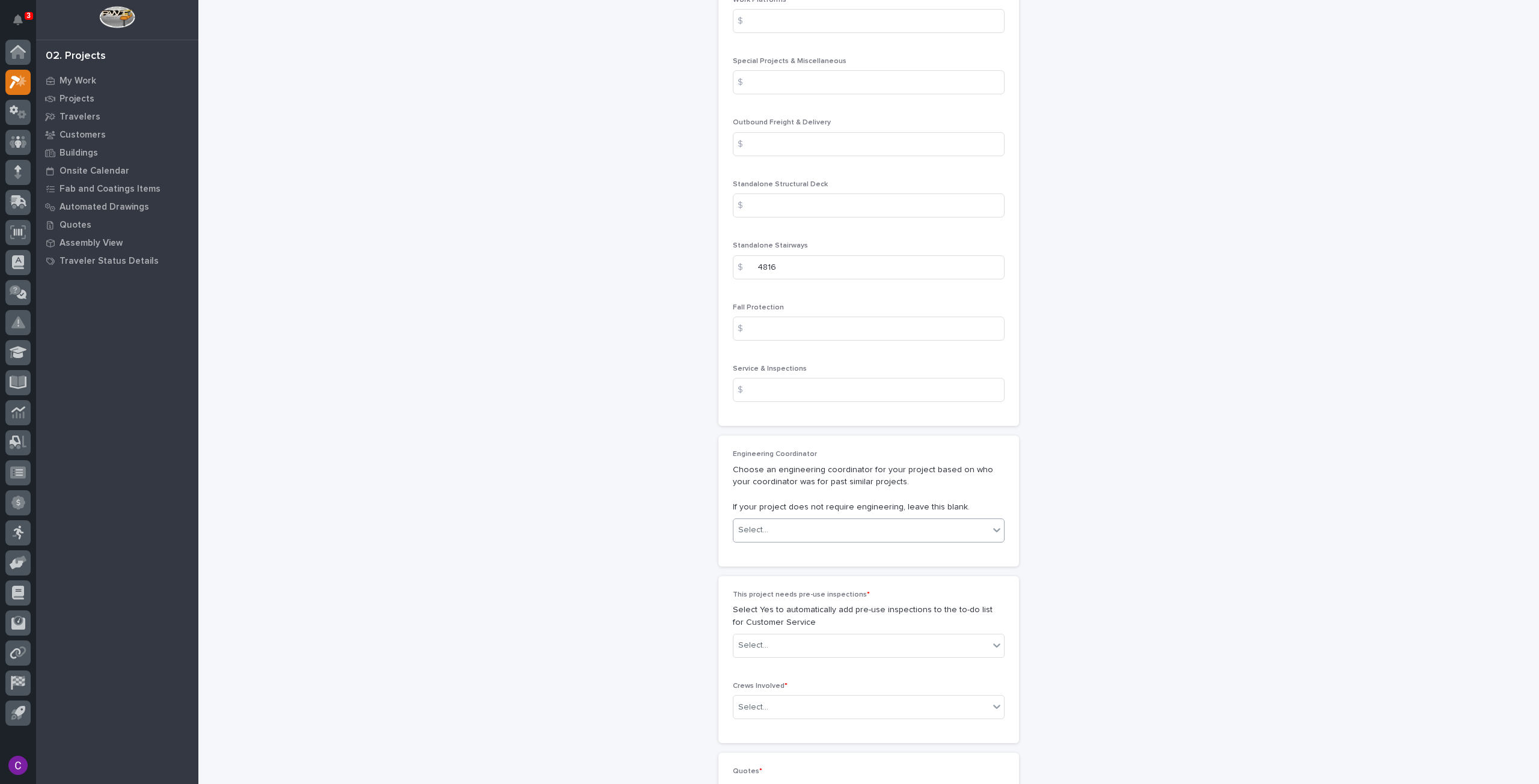
click at [849, 528] on div "Select..." at bounding box center [861, 530] width 255 height 20
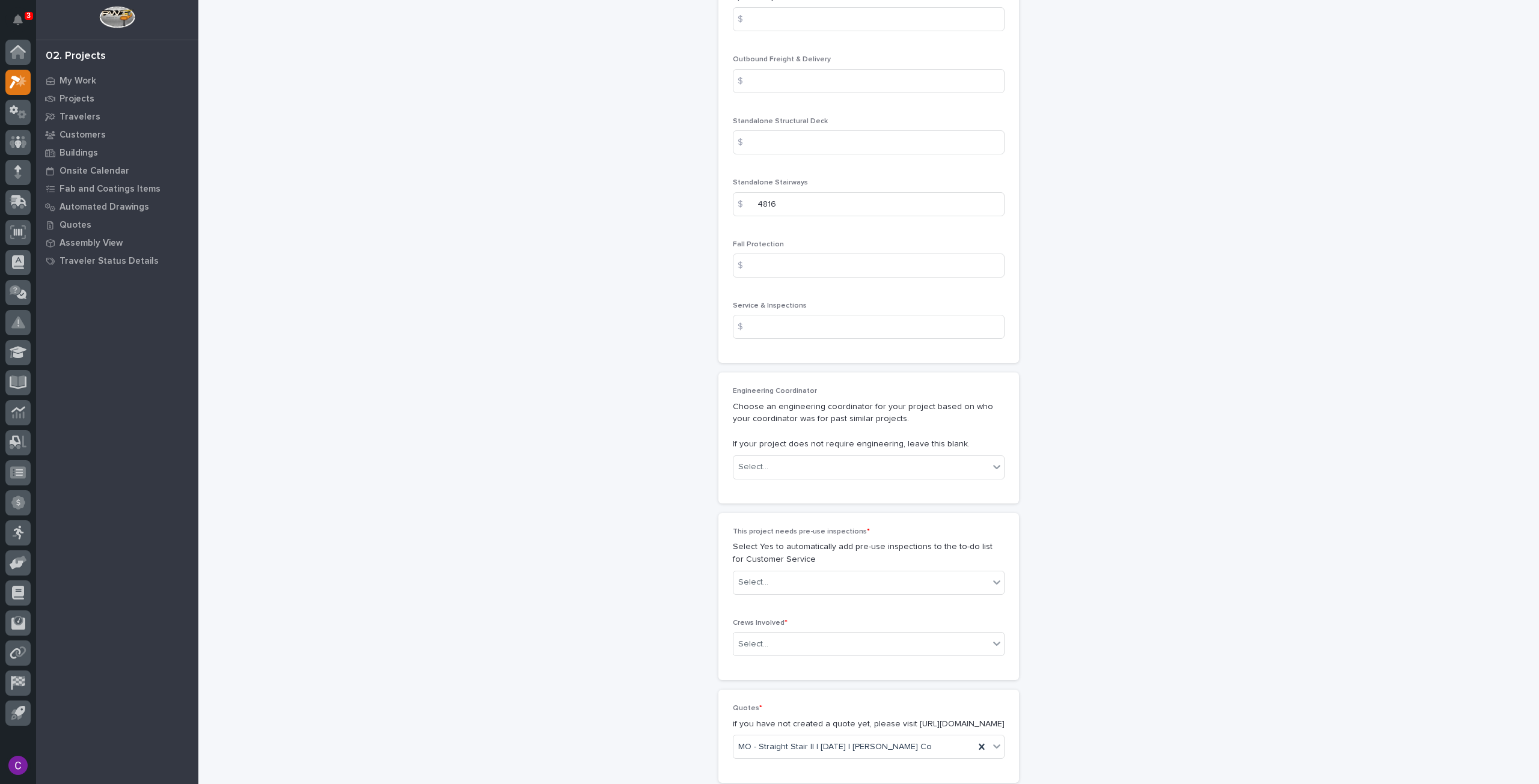
scroll to position [1841, 0]
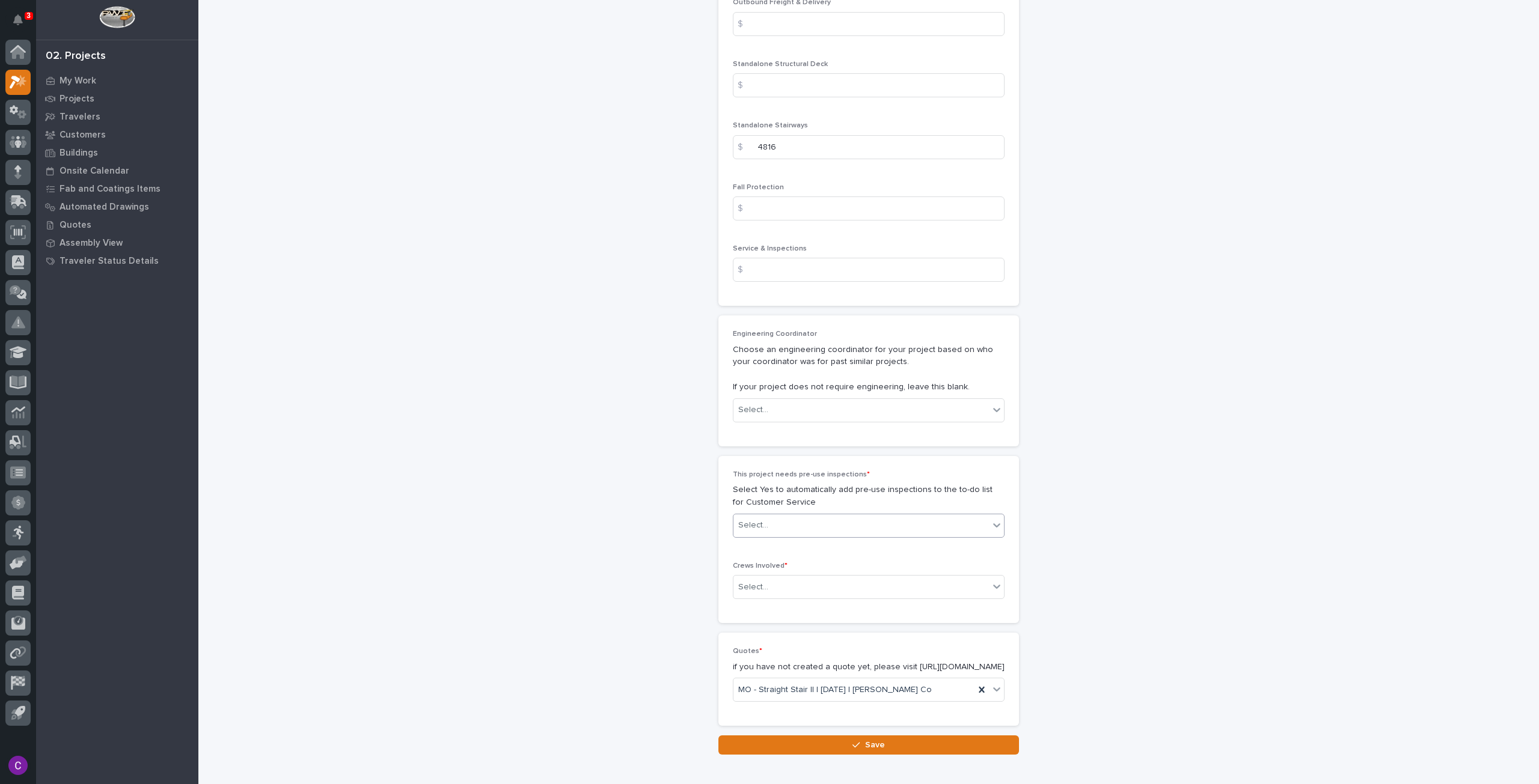
click at [862, 515] on div "Select..." at bounding box center [861, 525] width 255 height 20
click at [793, 566] on div "No" at bounding box center [863, 564] width 270 height 21
click at [790, 586] on div "Select..." at bounding box center [861, 587] width 255 height 20
click at [782, 605] on div "Production" at bounding box center [863, 604] width 270 height 21
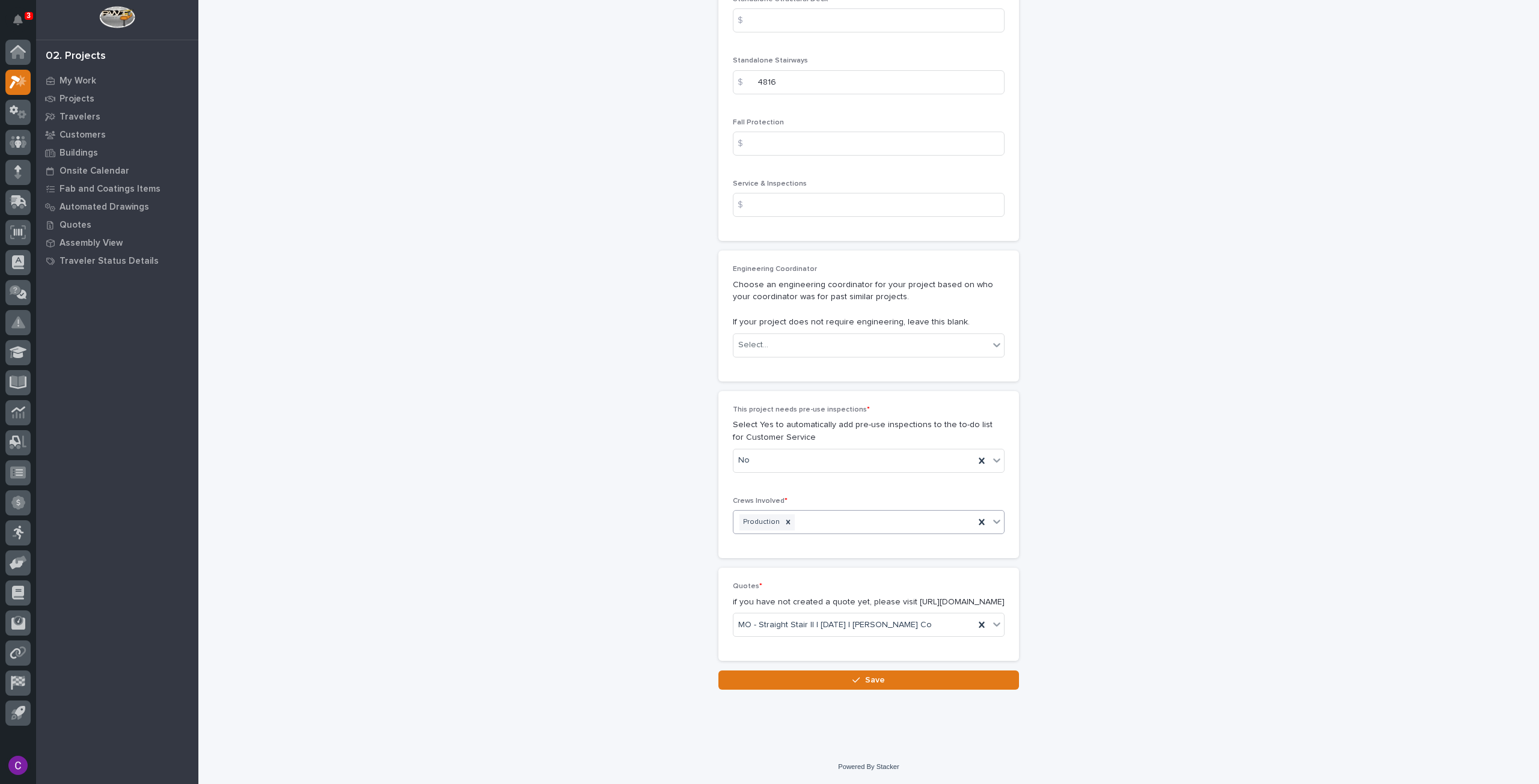
scroll to position [1913, 0]
click at [934, 673] on button "Save" at bounding box center [868, 680] width 300 height 19
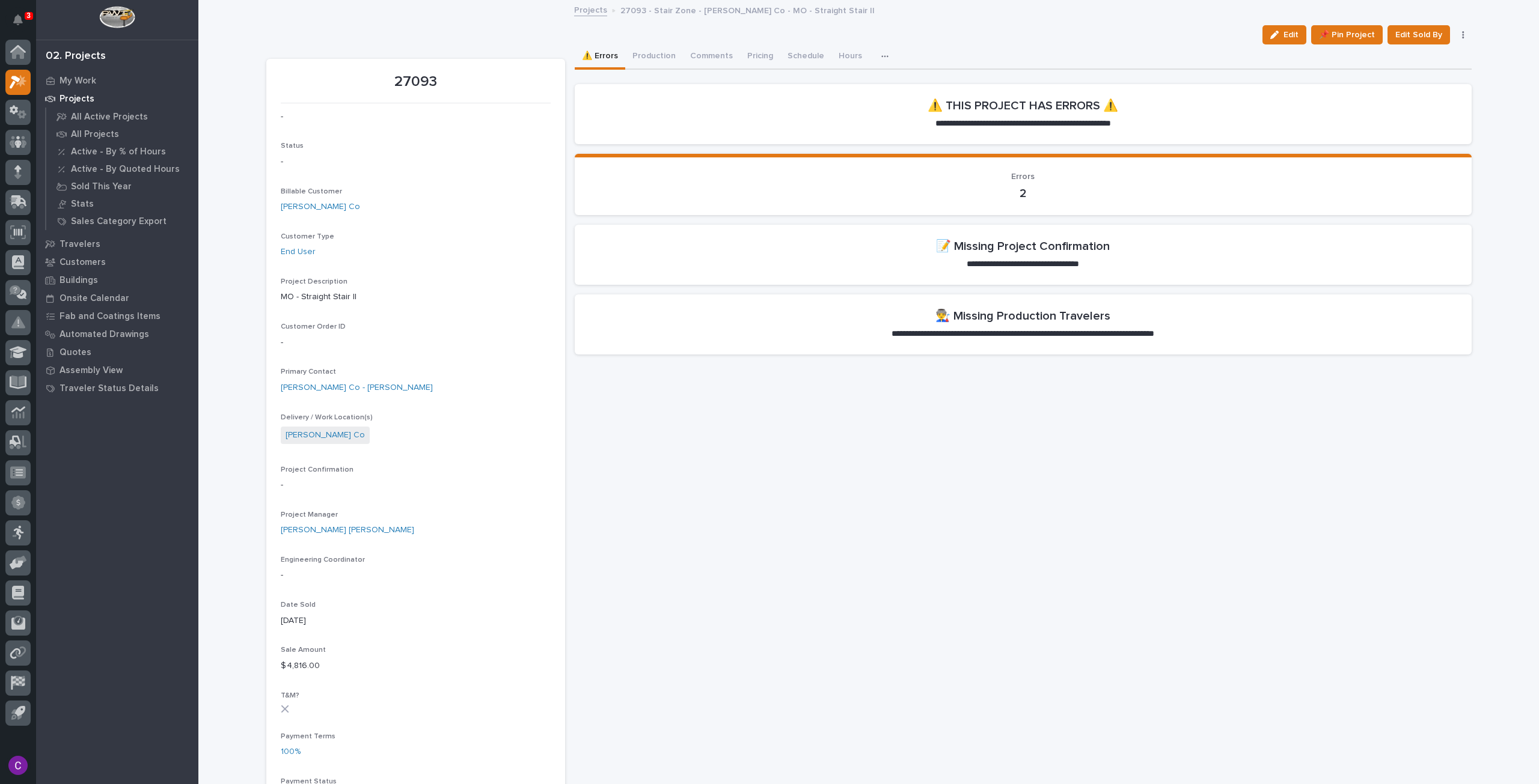
click at [398, 83] on p "27093" at bounding box center [415, 82] width 270 height 17
copy p "27093"
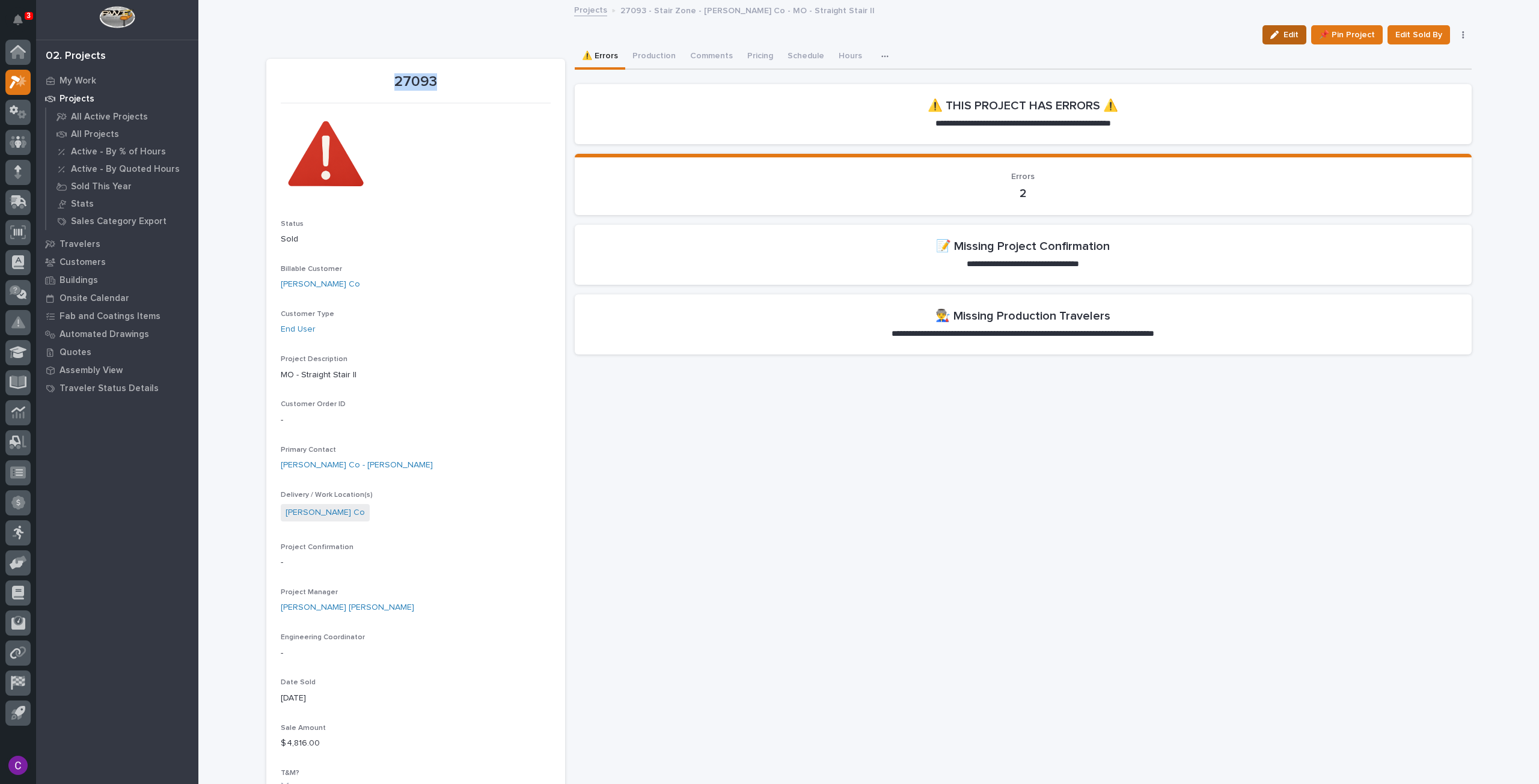
click at [1287, 37] on span "Edit" at bounding box center [1290, 35] width 15 height 11
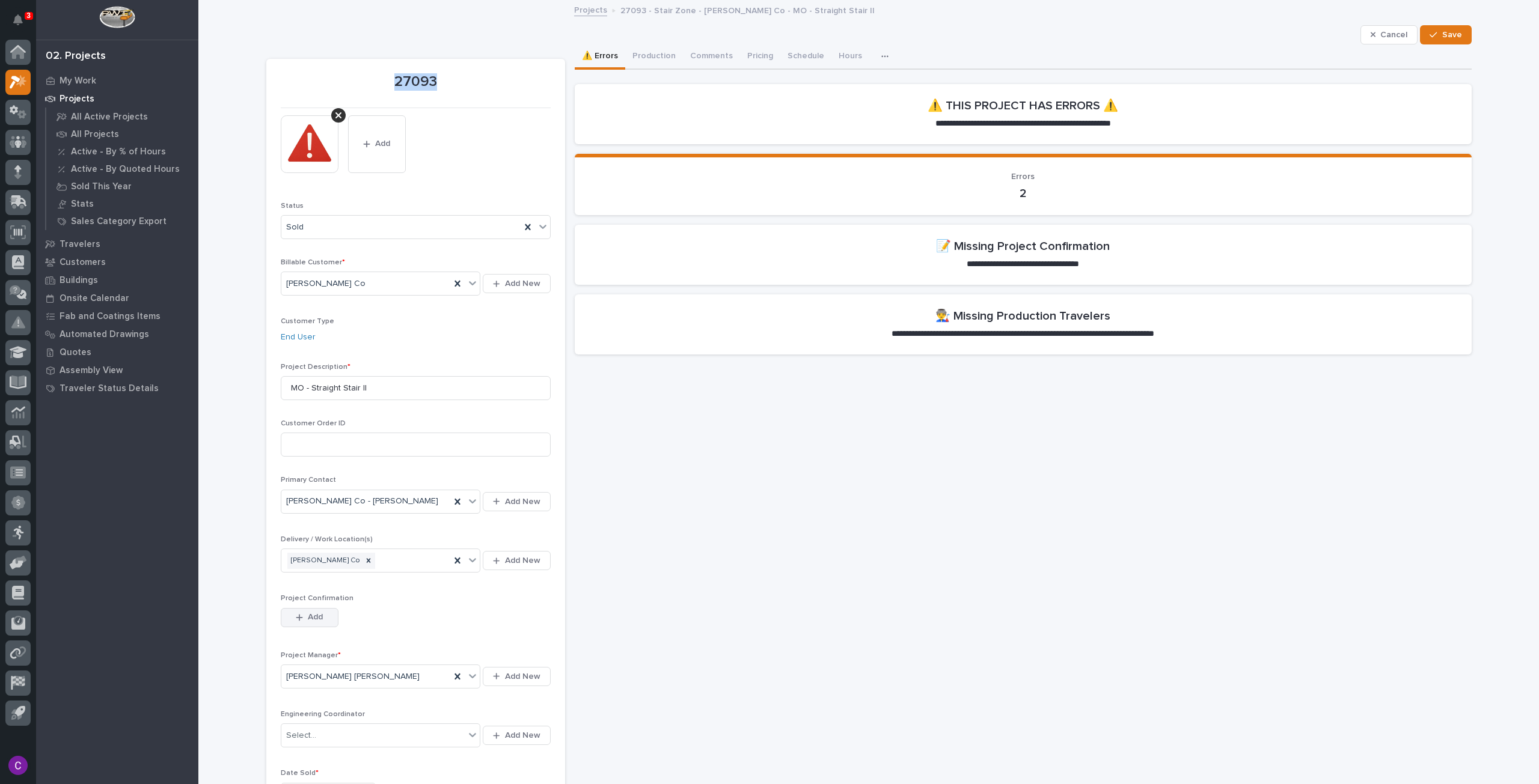
click at [301, 621] on button "Add" at bounding box center [309, 617] width 57 height 19
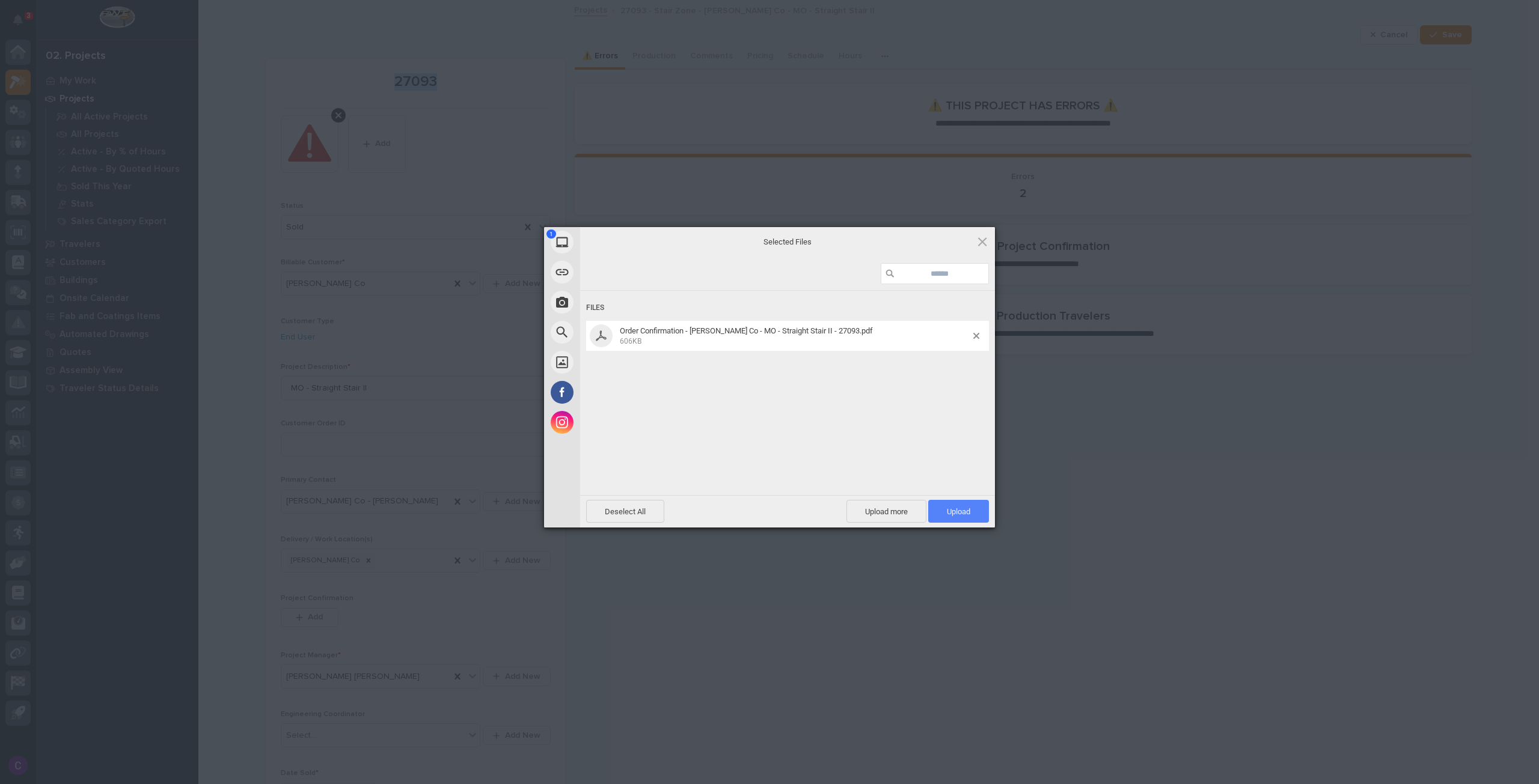
click at [967, 514] on span "Upload 1" at bounding box center [959, 512] width 23 height 9
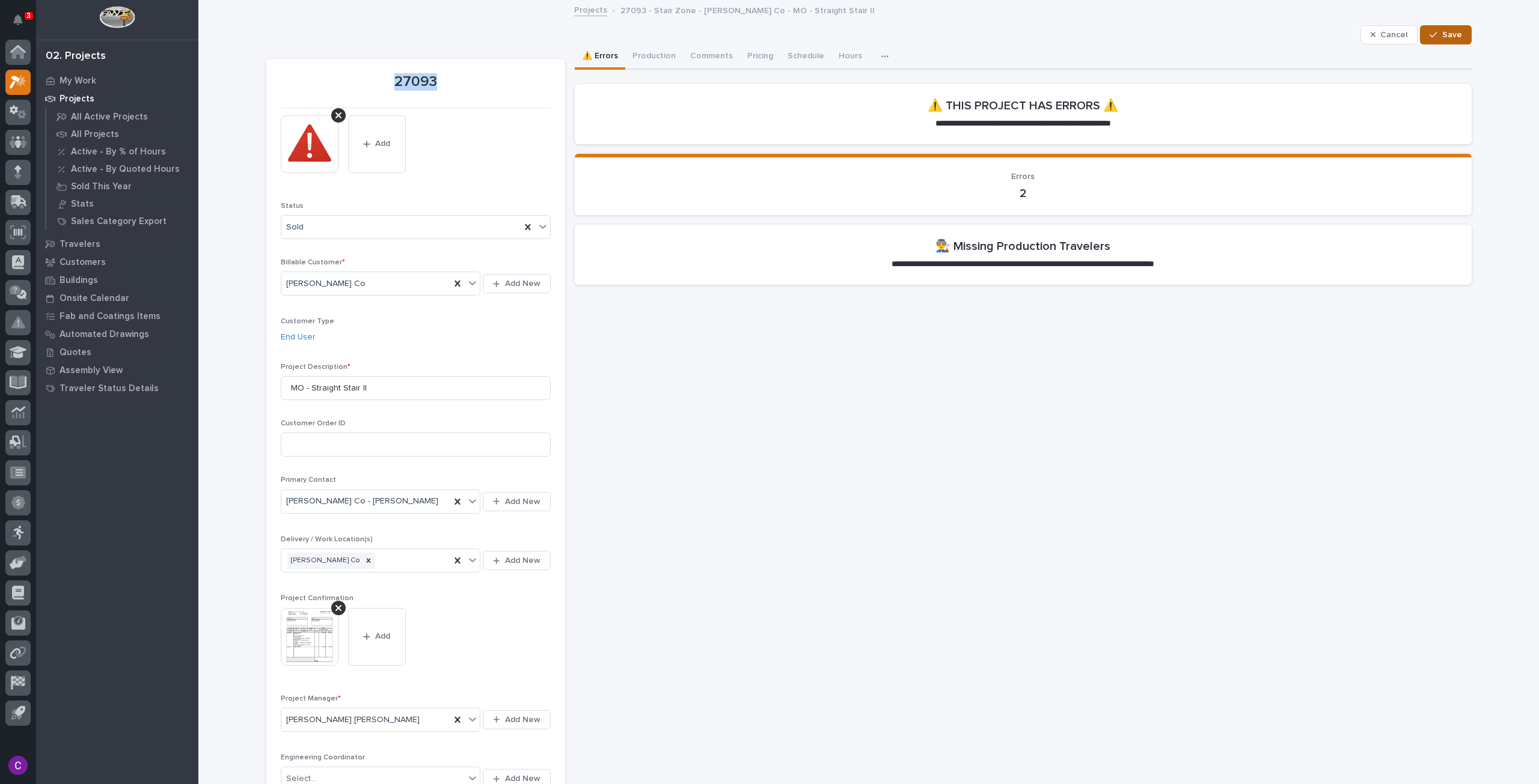
click at [1436, 37] on div "button" at bounding box center [1435, 34] width 12 height 8
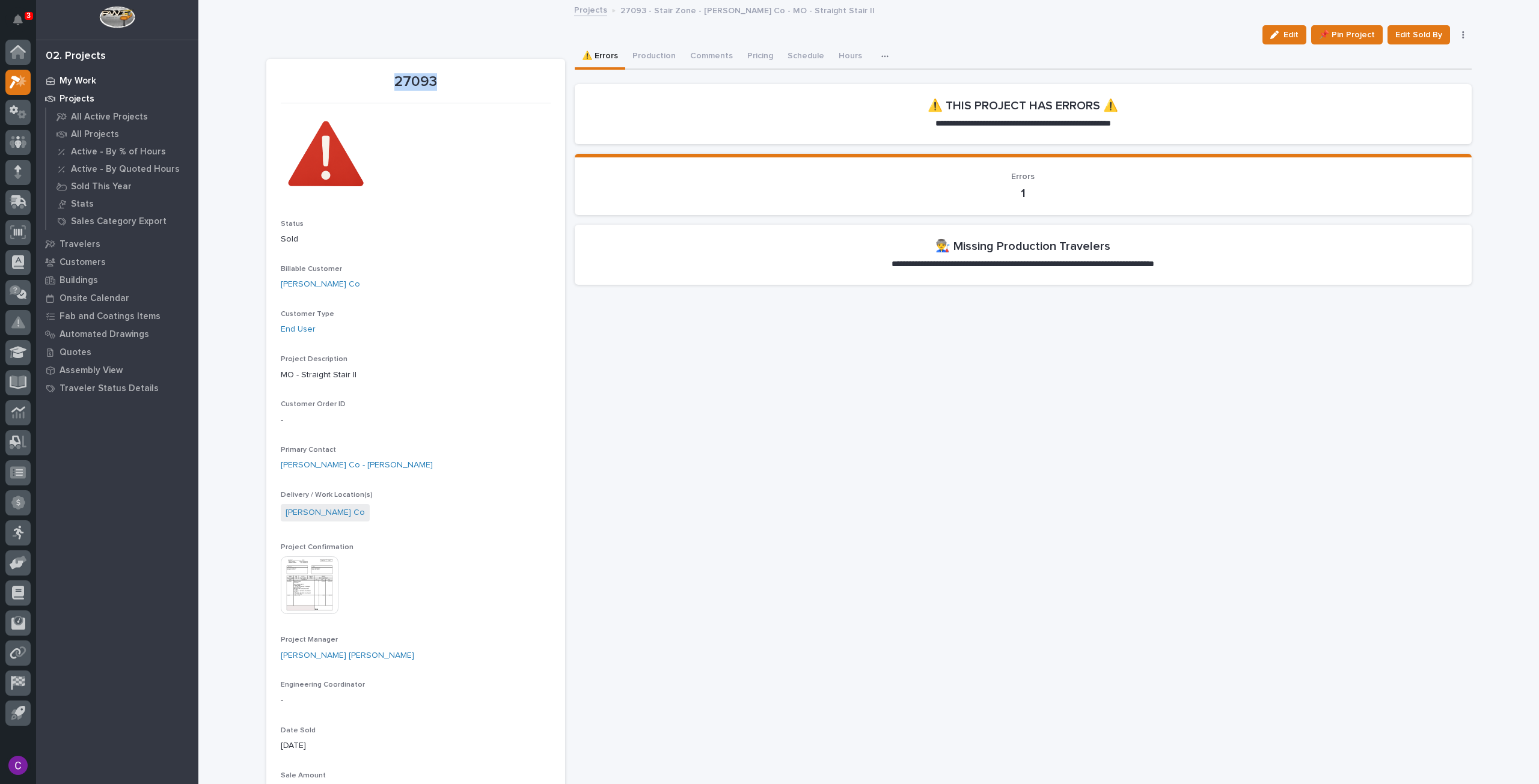
click at [87, 79] on p "My Work" at bounding box center [77, 81] width 37 height 11
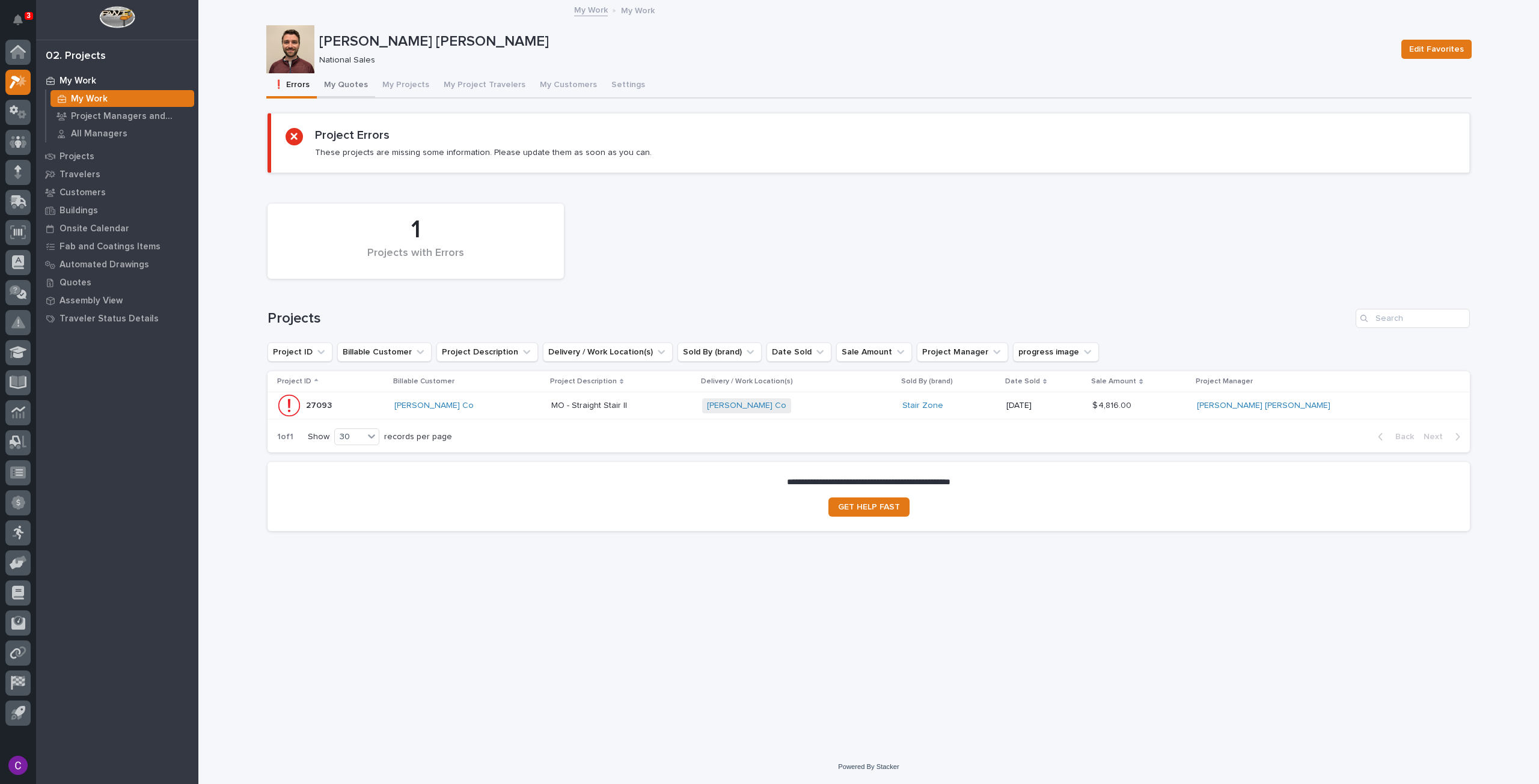
click at [345, 89] on button "My Quotes" at bounding box center [346, 86] width 58 height 25
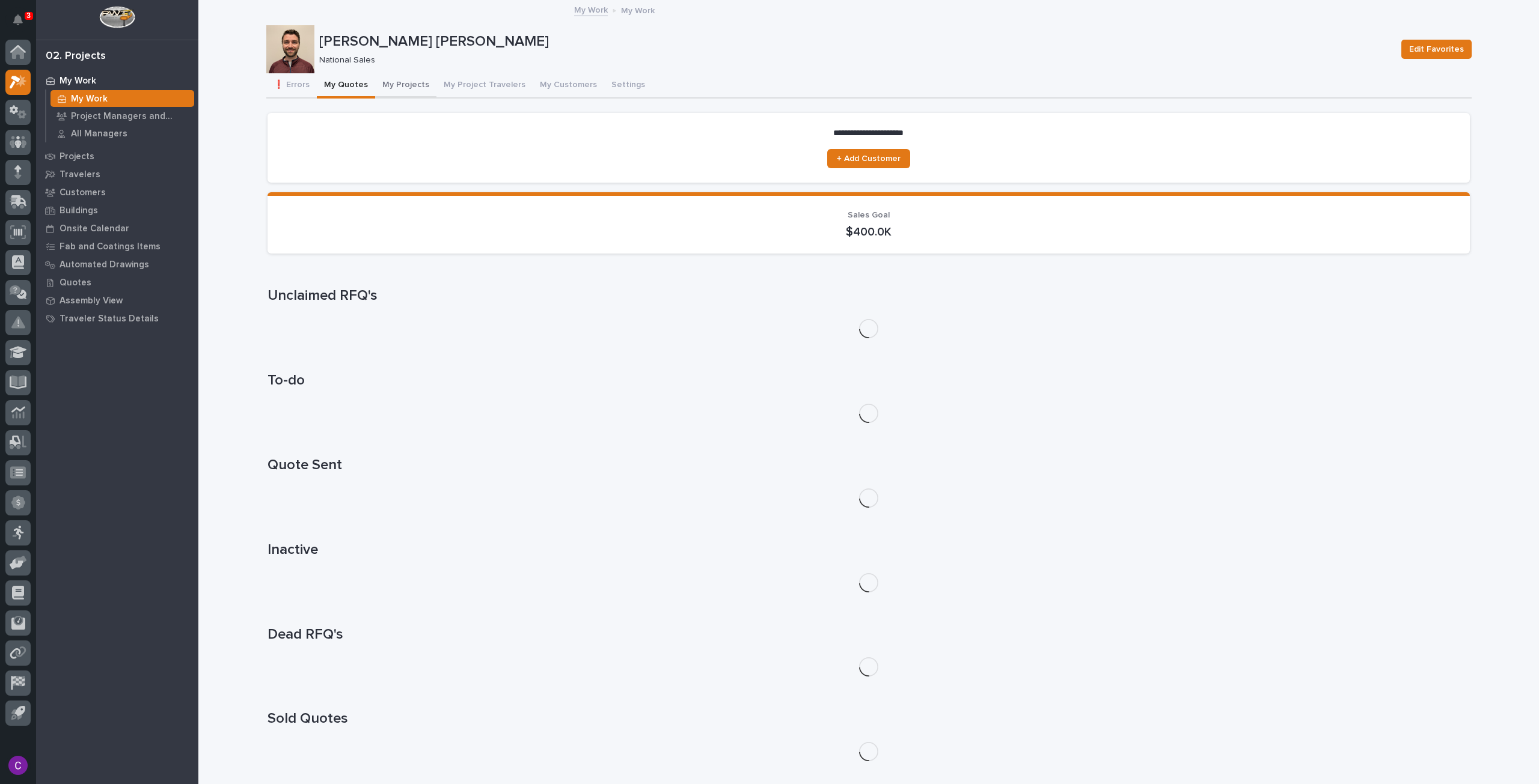
click at [413, 85] on button "My Projects" at bounding box center [405, 86] width 61 height 25
